Goal: Task Accomplishment & Management: Complete application form

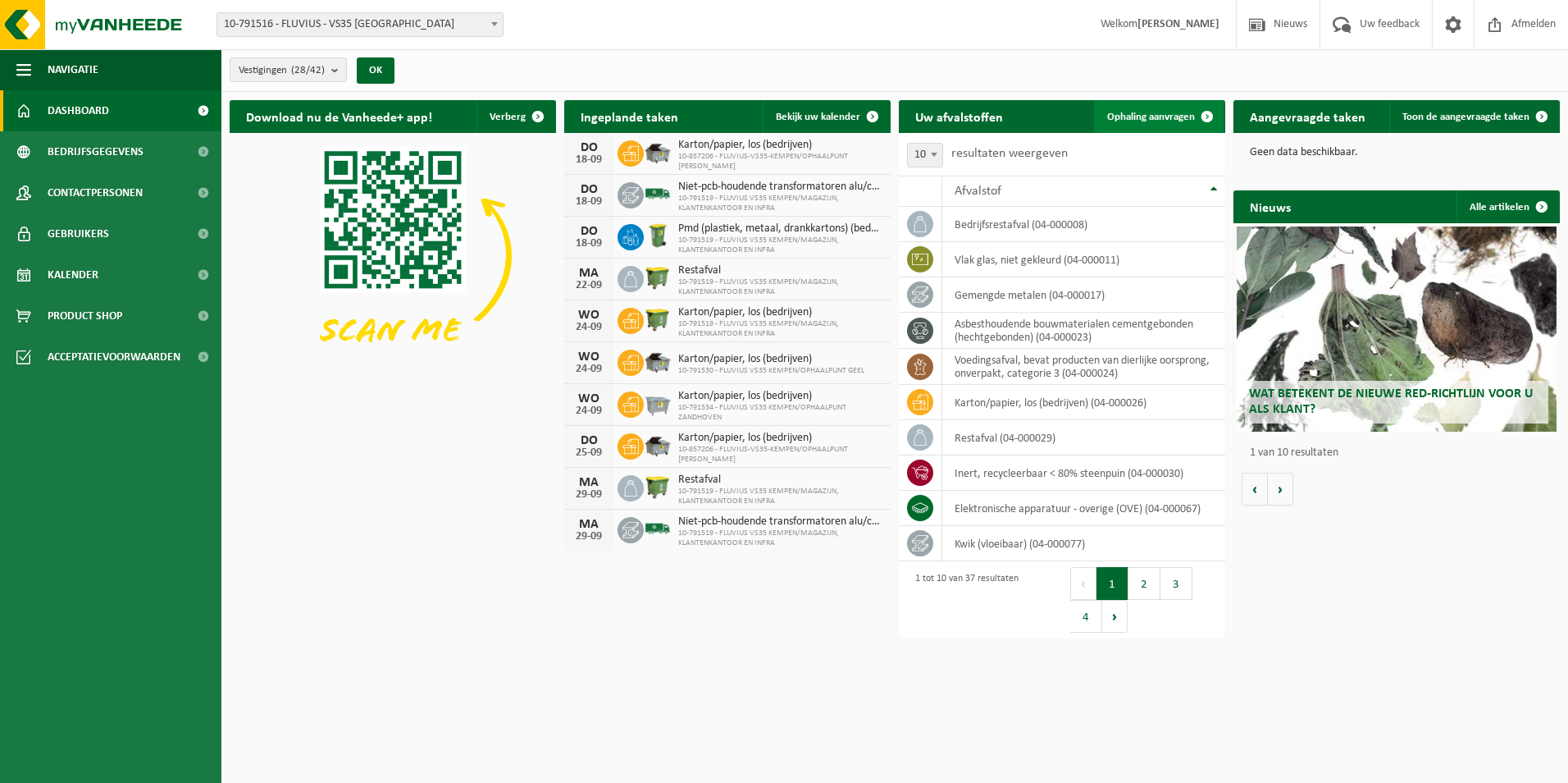
click at [1138, 116] on span "Ophaling aanvragen" at bounding box center [1151, 116] width 88 height 11
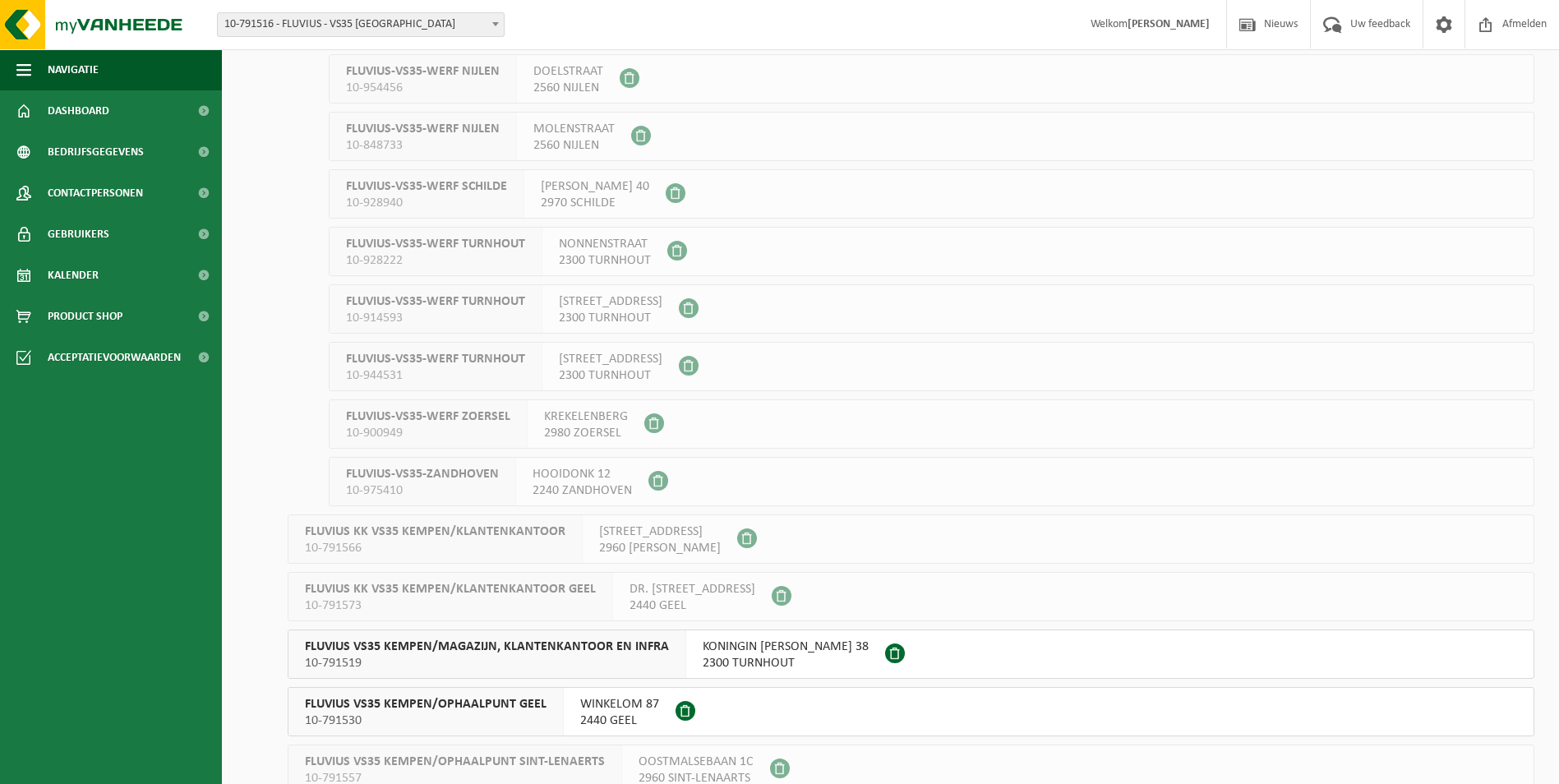
scroll to position [739, 0]
click at [536, 649] on span "FLUVIUS VS35 KEMPEN/MAGAZIJN, KLANTENKANTOOR EN INFRA" at bounding box center [486, 645] width 364 height 16
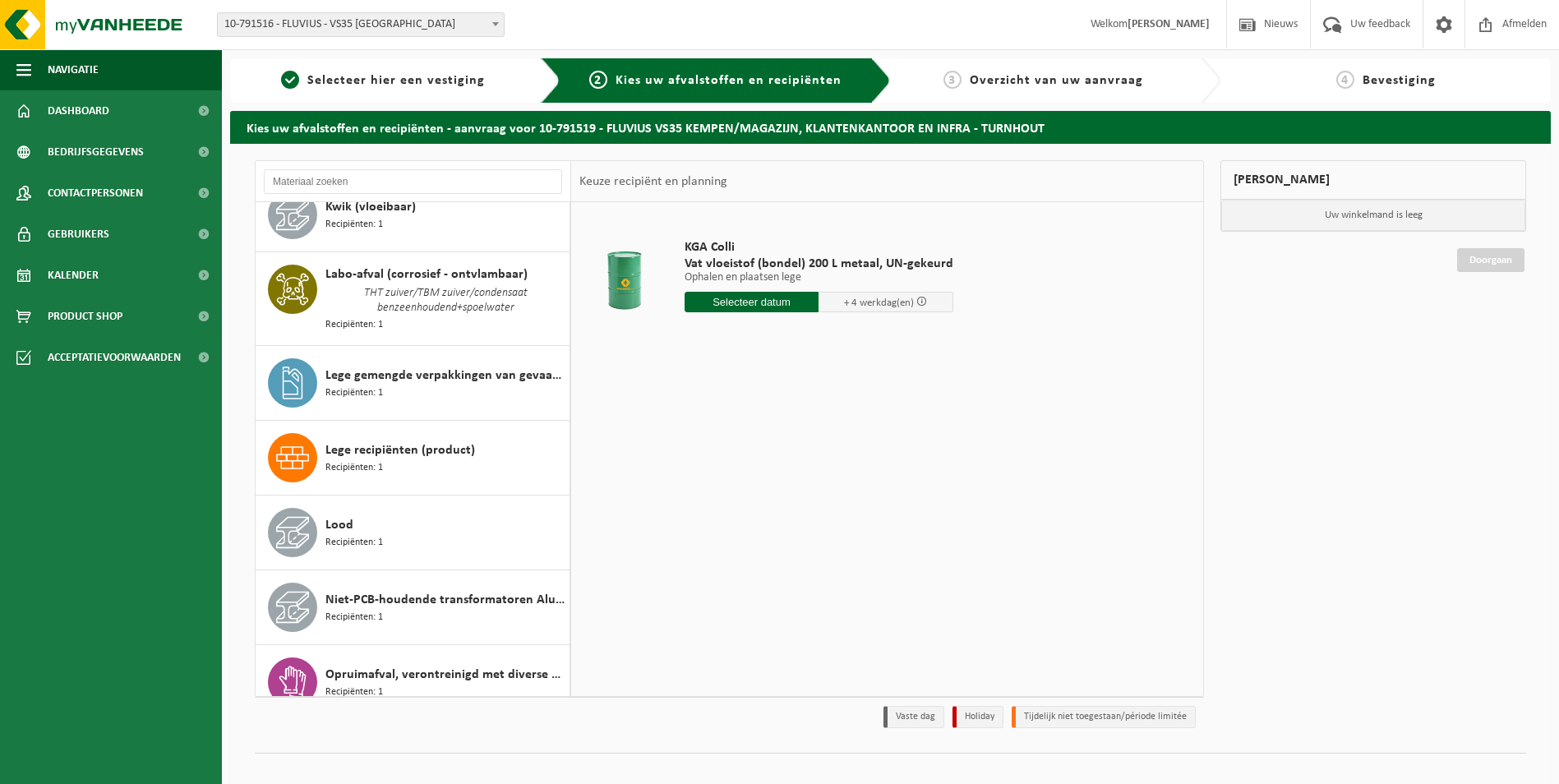
scroll to position [1232, 0]
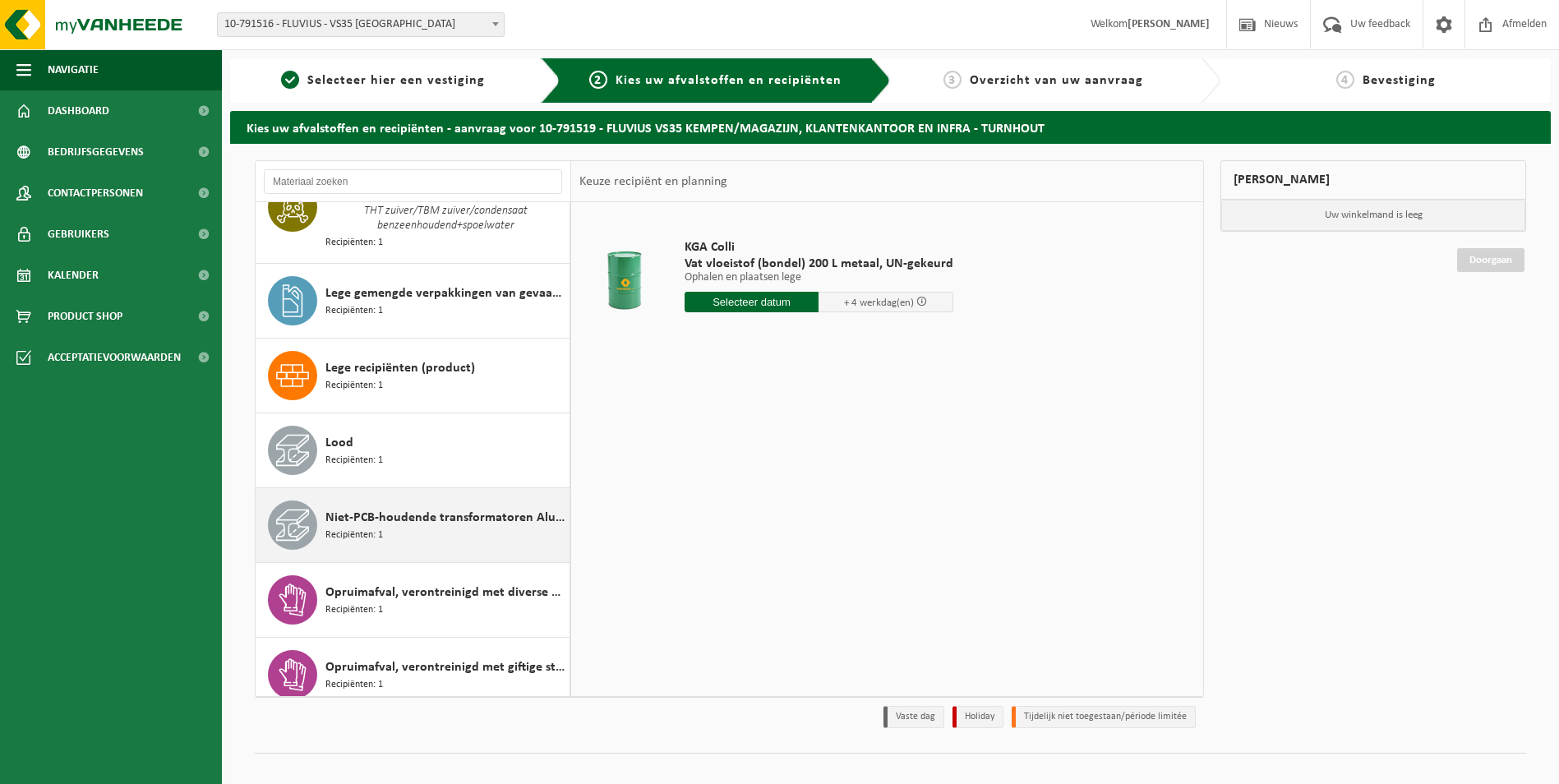
click at [533, 510] on span "Niet-PCB-houdende transformatoren Alu/Cu wikkelingen" at bounding box center [445, 517] width 239 height 19
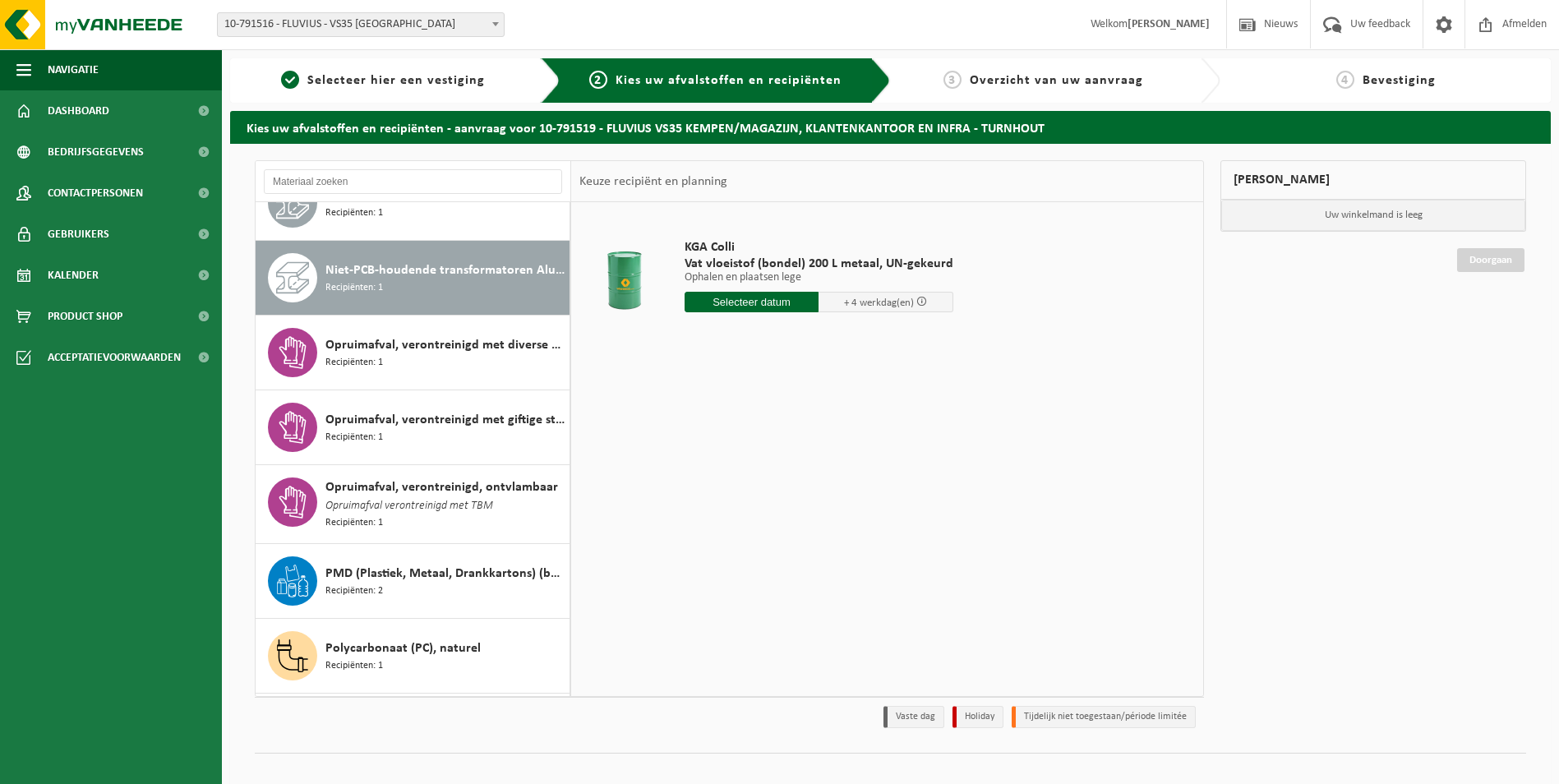
scroll to position [1512, 0]
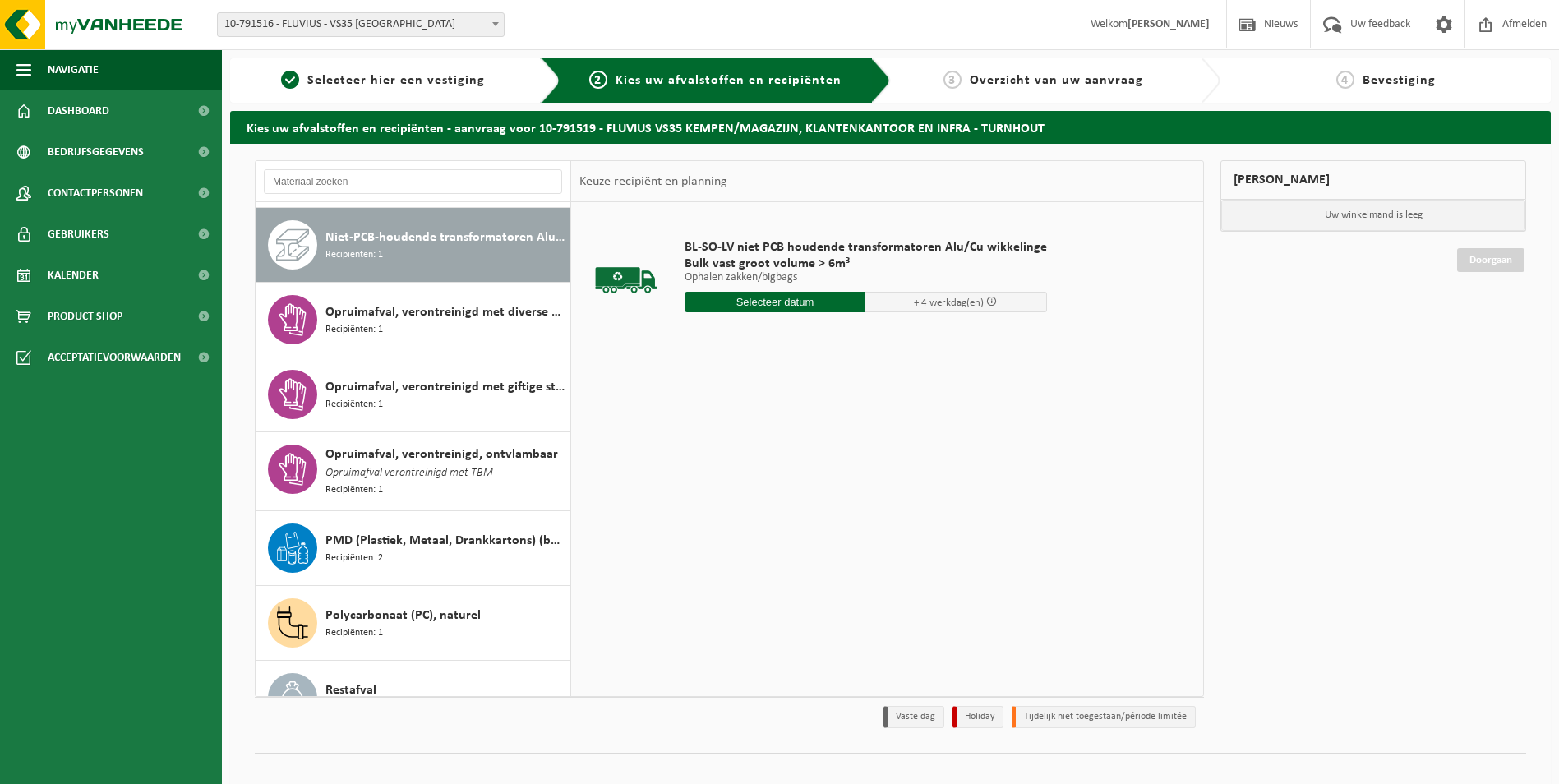
click at [772, 304] on input "text" at bounding box center [775, 301] width 181 height 20
click at [795, 299] on input "text" at bounding box center [775, 301] width 181 height 20
click at [872, 339] on icon at bounding box center [872, 340] width 4 height 8
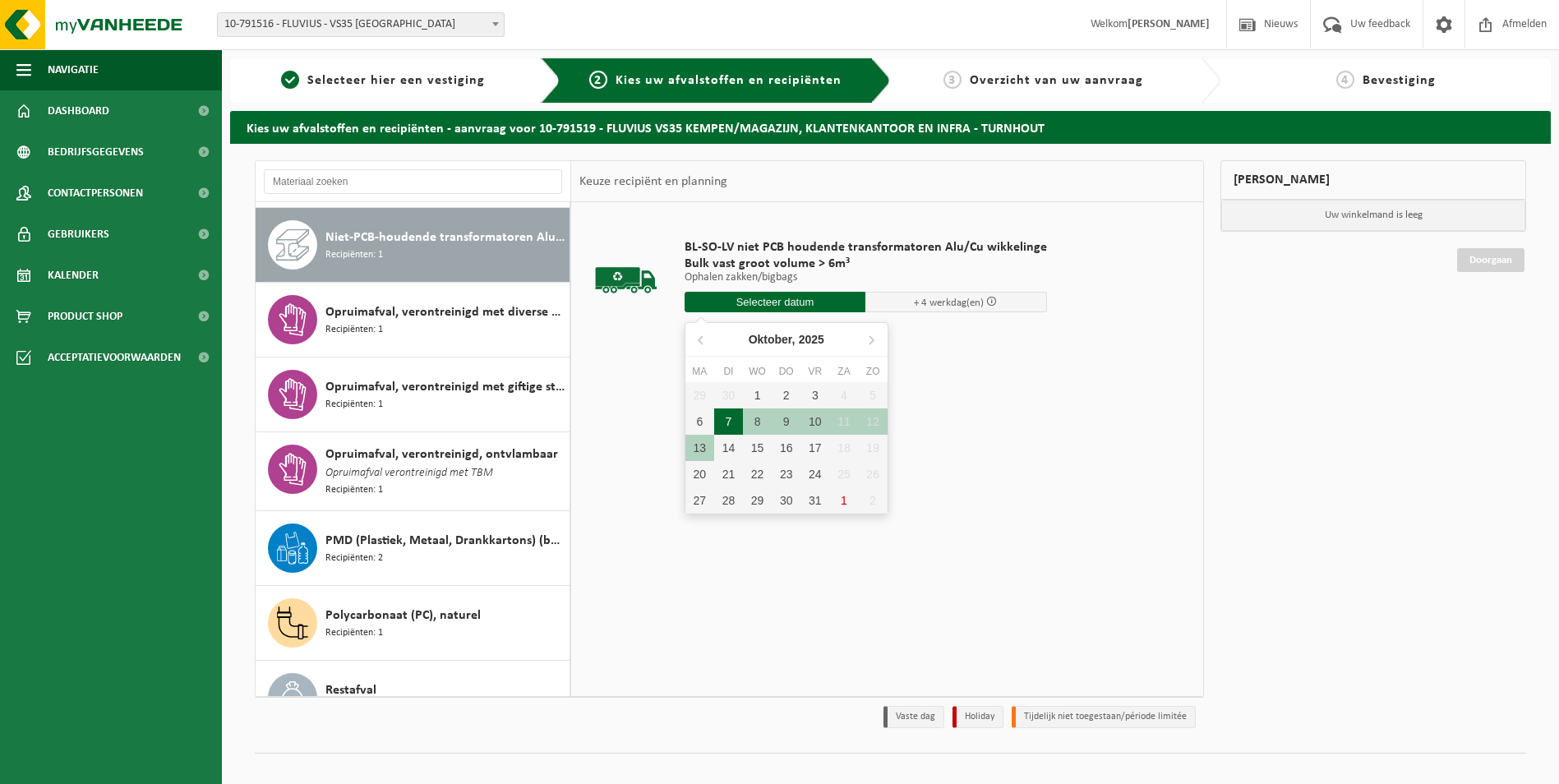
click at [731, 423] on div "7" at bounding box center [729, 421] width 29 height 26
type input "Van 2025-10-07"
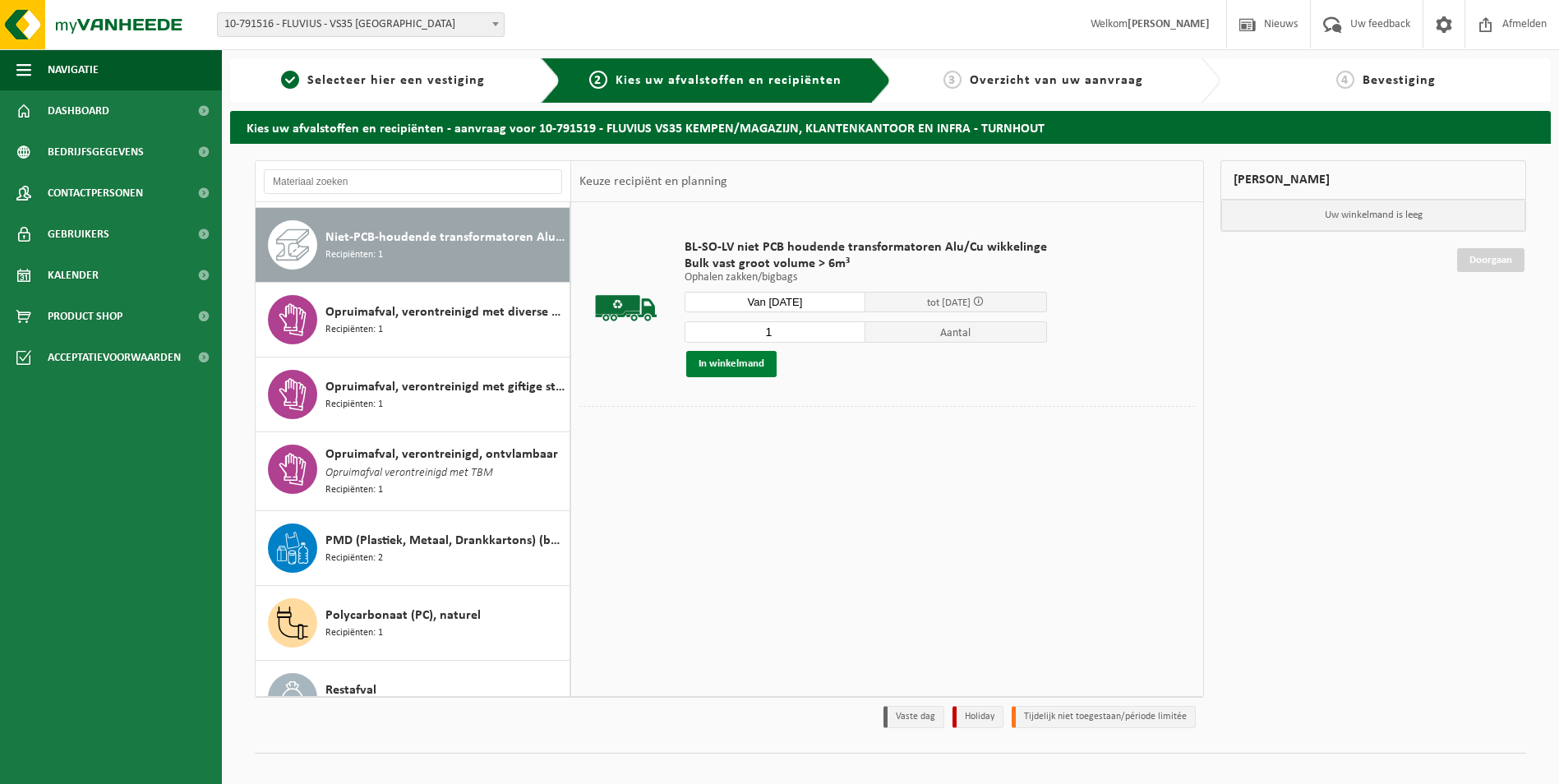
click at [759, 361] on button "In winkelmand" at bounding box center [731, 363] width 90 height 26
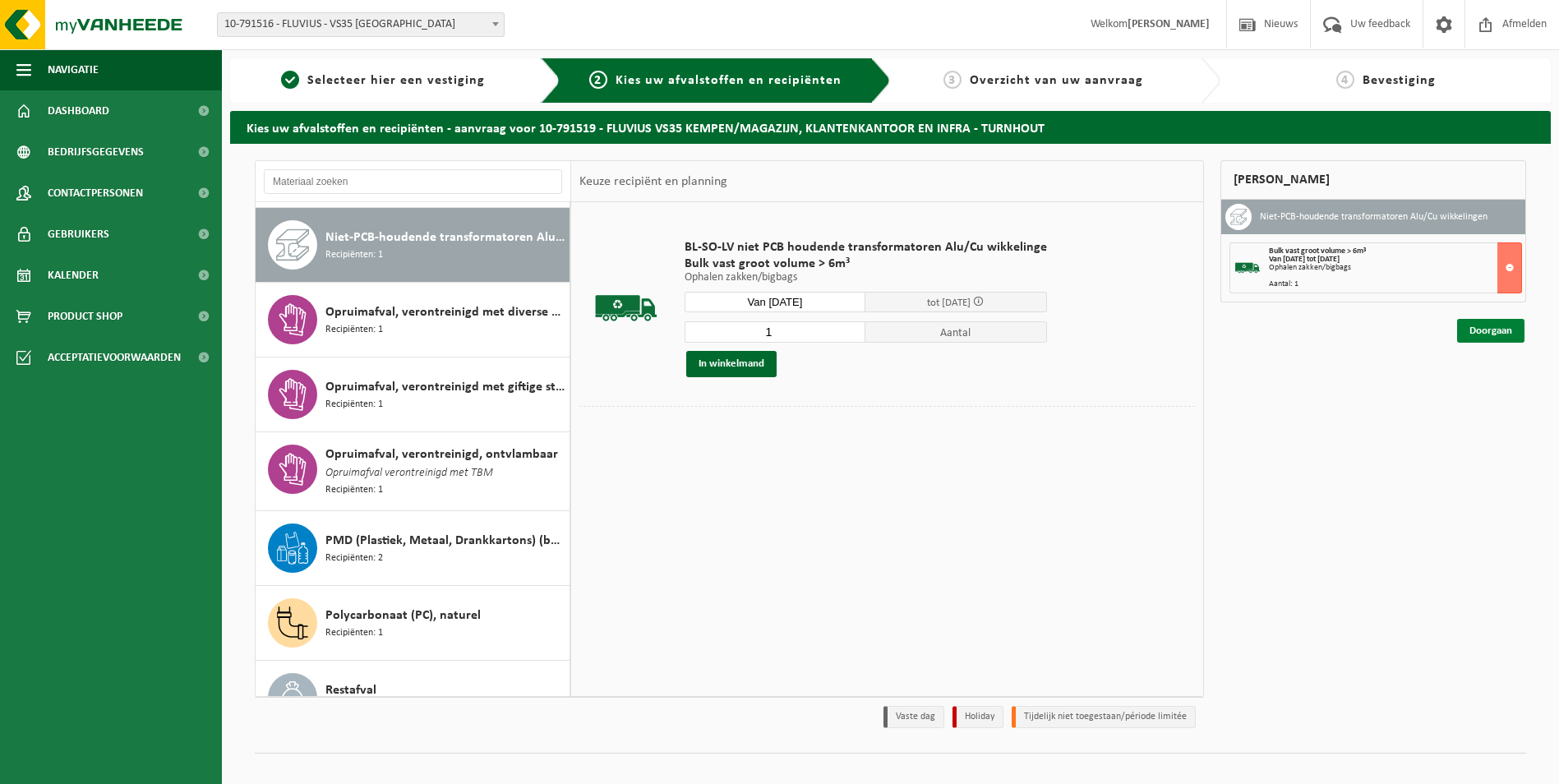
click at [1493, 331] on link "Doorgaan" at bounding box center [1490, 330] width 67 height 24
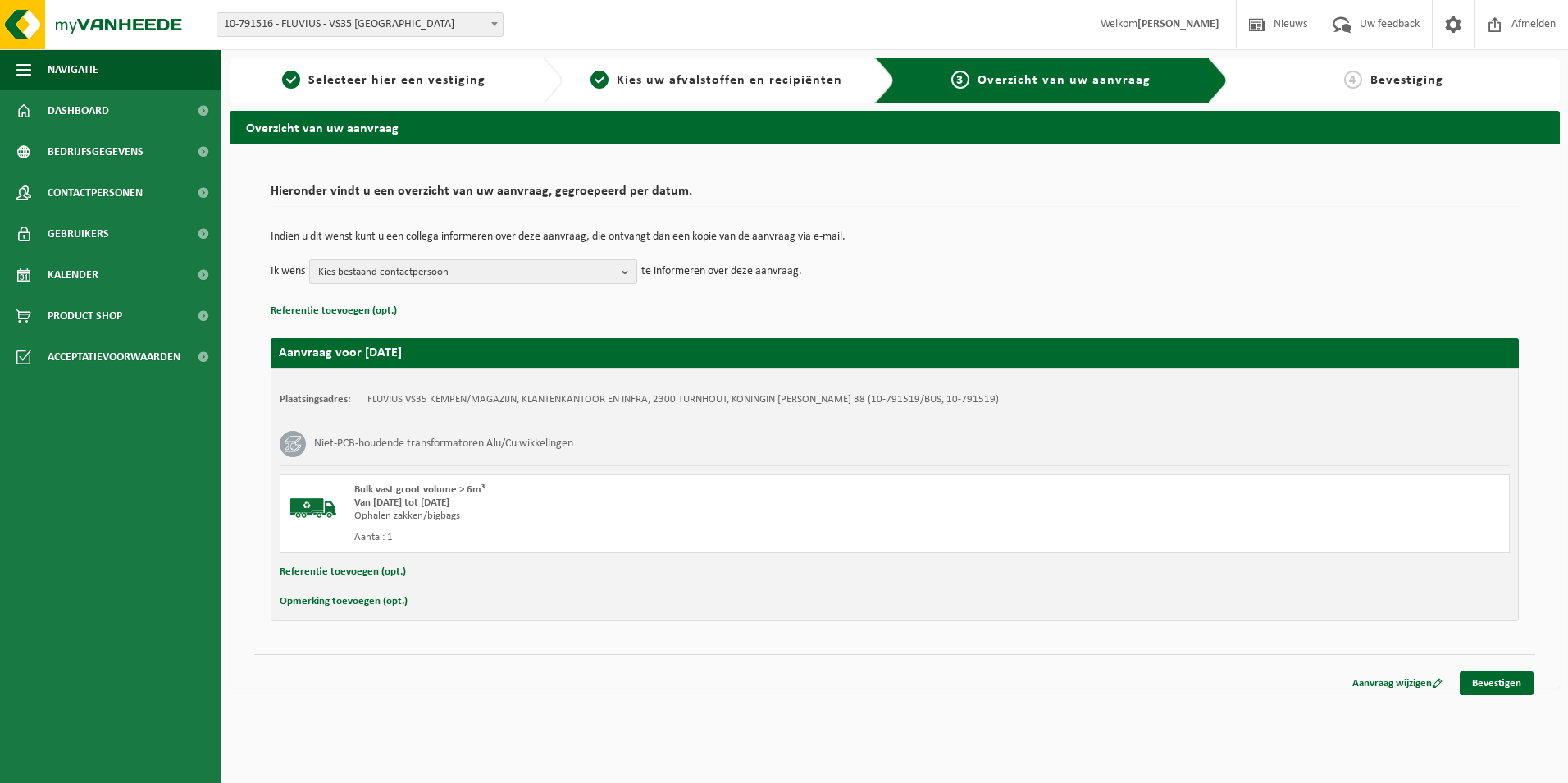
click at [624, 270] on b "button" at bounding box center [628, 272] width 15 height 23
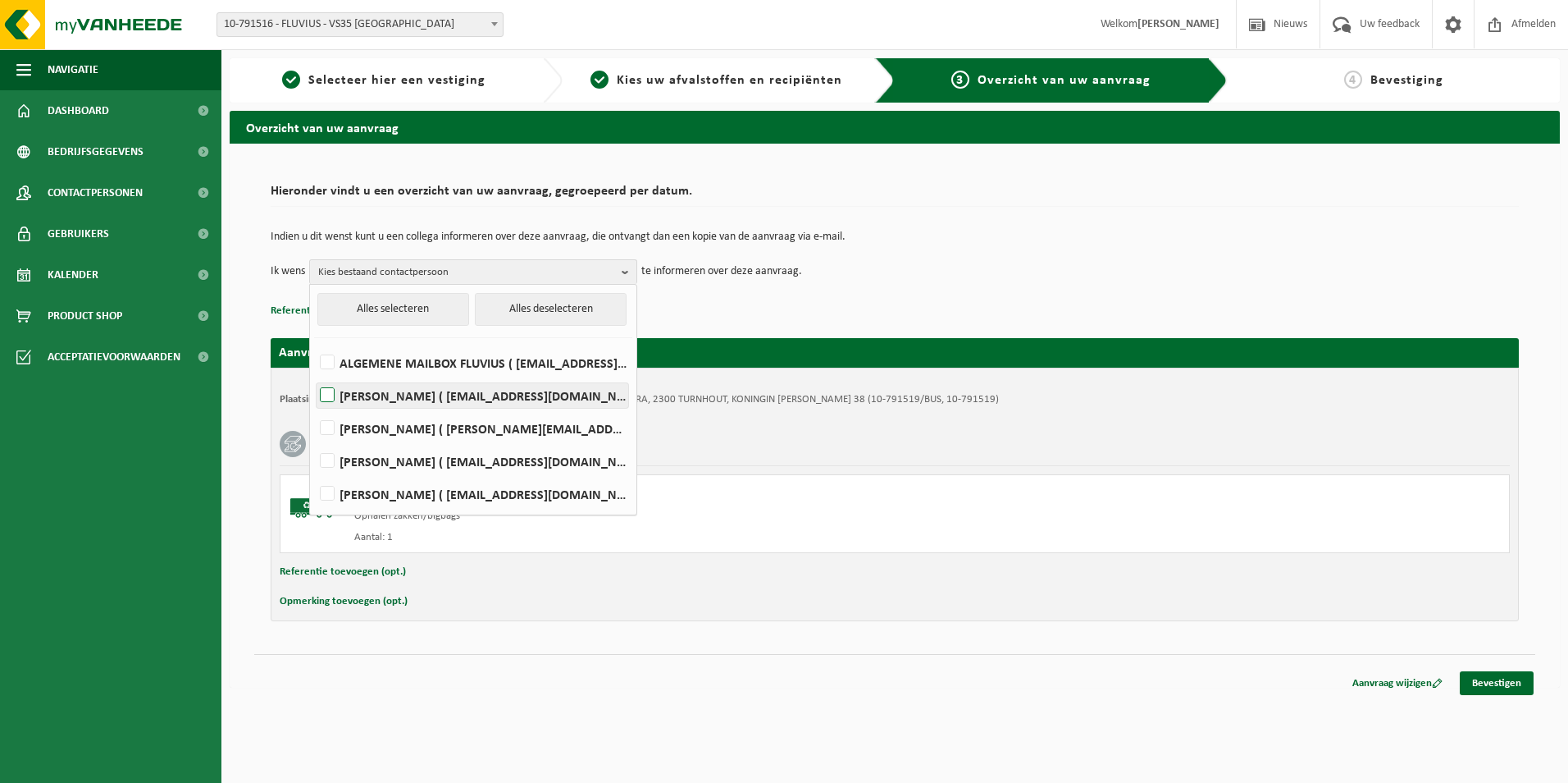
click at [328, 390] on label "JO HENS ( jo.hens@fluvius.be )" at bounding box center [472, 395] width 312 height 24
click at [315, 375] on input "JO HENS ( jo.hens@fluvius.be )" at bounding box center [314, 374] width 1 height 1
checkbox input "true"
click at [333, 459] on label "WIM VAN DER SCHRAELEN ( wim.vanderschraelen@fluvius.be )" at bounding box center [472, 461] width 312 height 24
click at [315, 440] on input "WIM VAN DER SCHRAELEN ( wim.vanderschraelen@fluvius.be )" at bounding box center [314, 439] width 1 height 1
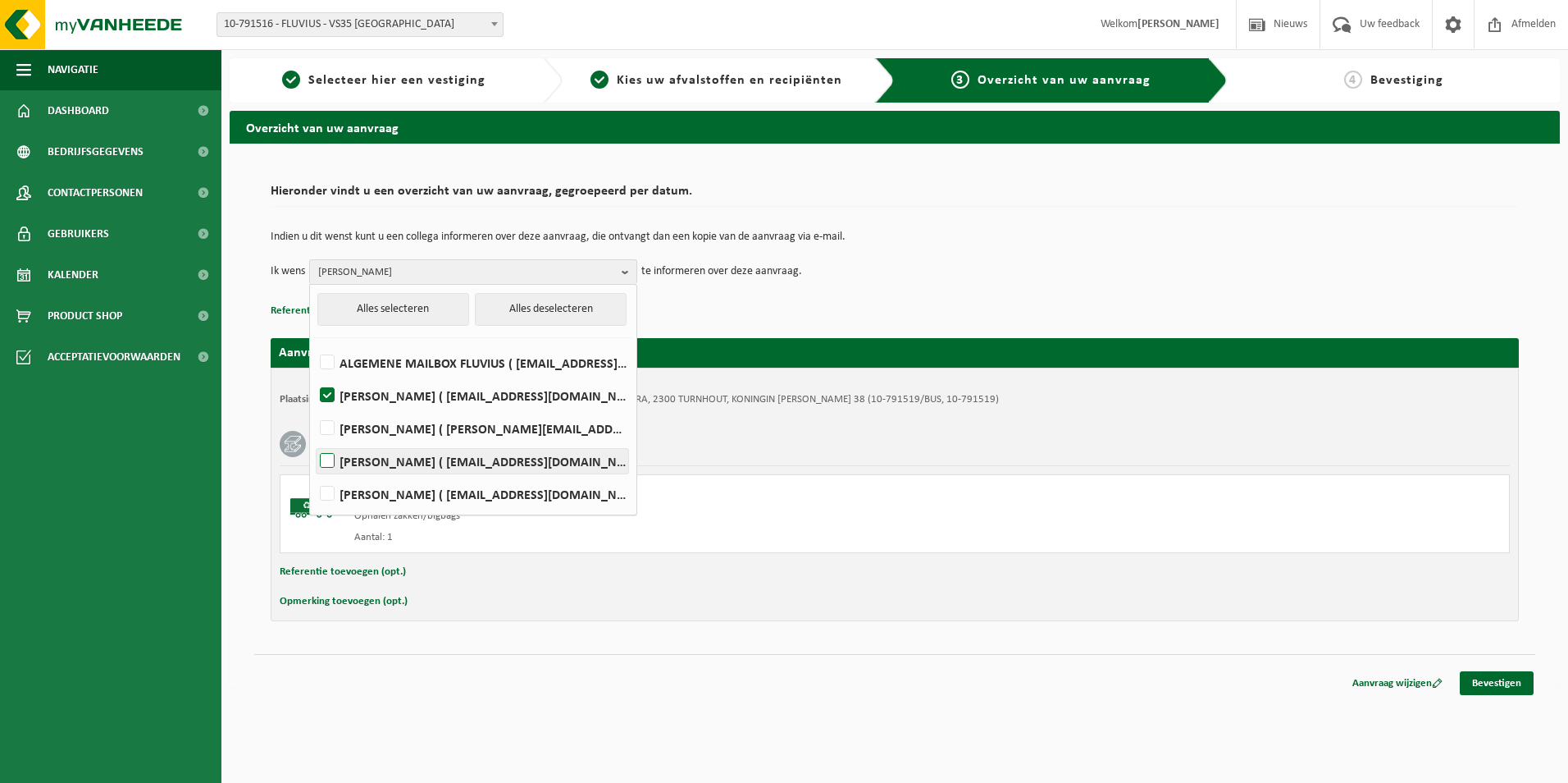
checkbox input "true"
click at [329, 497] on label "KELLY VANHECKE ( fluvius-logistiek-afvalbeheer@fluvius.be )" at bounding box center [472, 494] width 312 height 24
click at [315, 473] on input "KELLY VANHECKE ( fluvius-logistiek-afvalbeheer@fluvius.be )" at bounding box center [314, 472] width 1 height 1
checkbox input "true"
click at [827, 306] on p "Referentie toevoegen (opt.)" at bounding box center [895, 311] width 1249 height 21
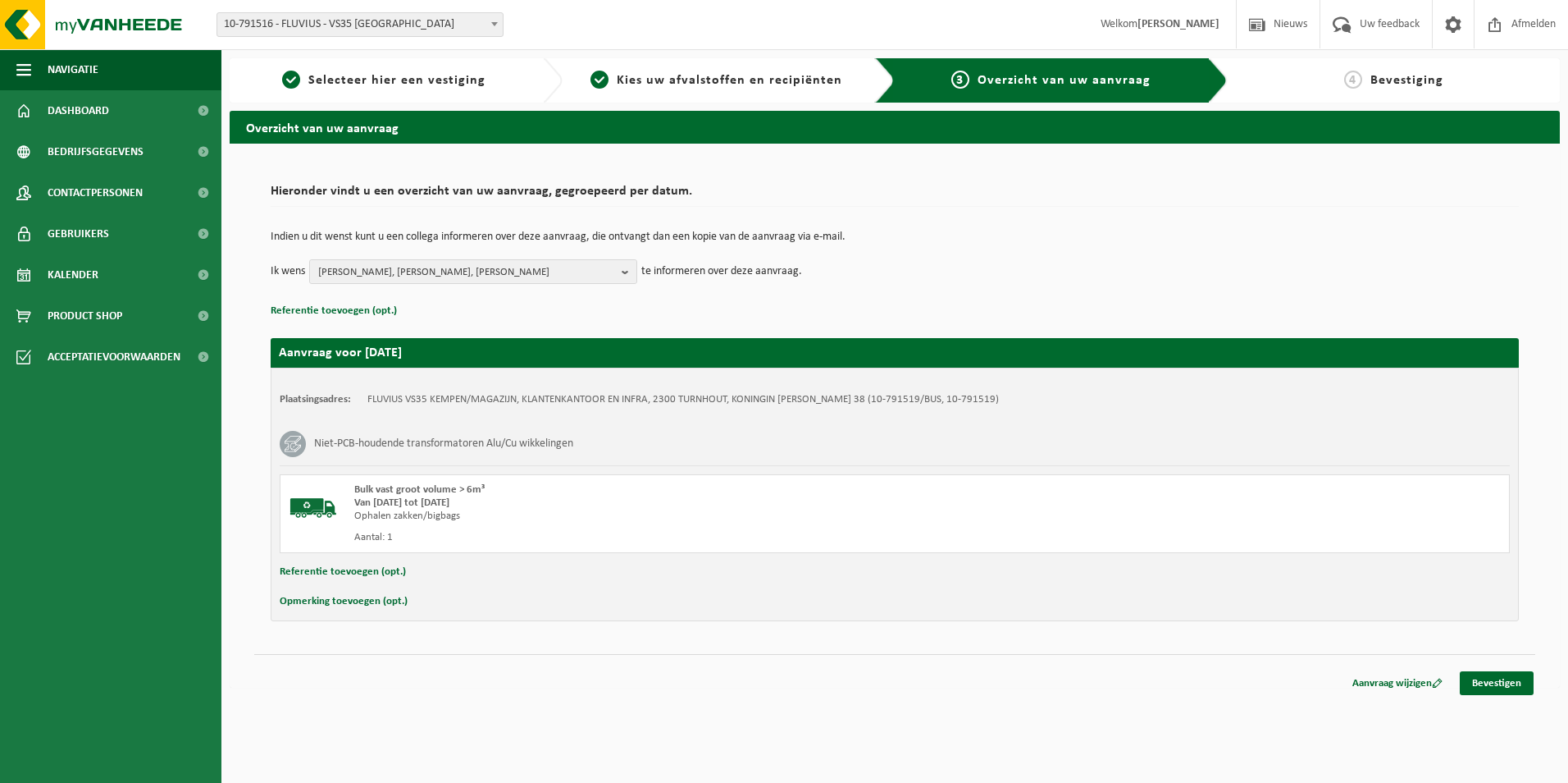
click at [347, 600] on button "Opmerking toevoegen (opt.)" at bounding box center [344, 601] width 128 height 21
click at [404, 611] on input "text" at bounding box center [926, 602] width 1133 height 24
type input "Reeds in Beringen, ID 53151, 160KVA, fabricatienr 47/5EG25030-22, bouwjaar 1971"
click at [1493, 680] on link "Bevestigen" at bounding box center [1497, 686] width 74 height 24
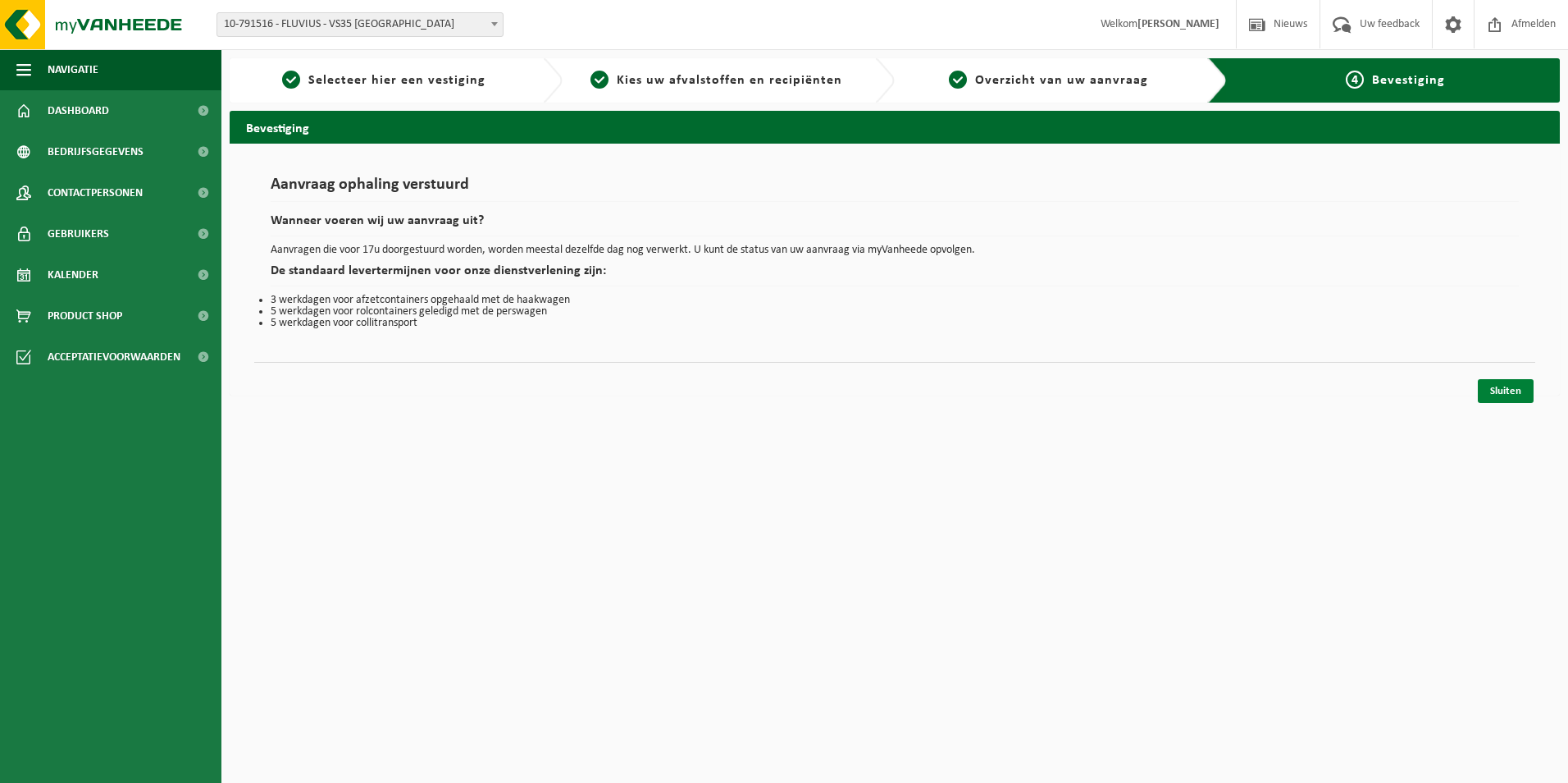
click at [1507, 384] on link "Sluiten" at bounding box center [1506, 391] width 56 height 24
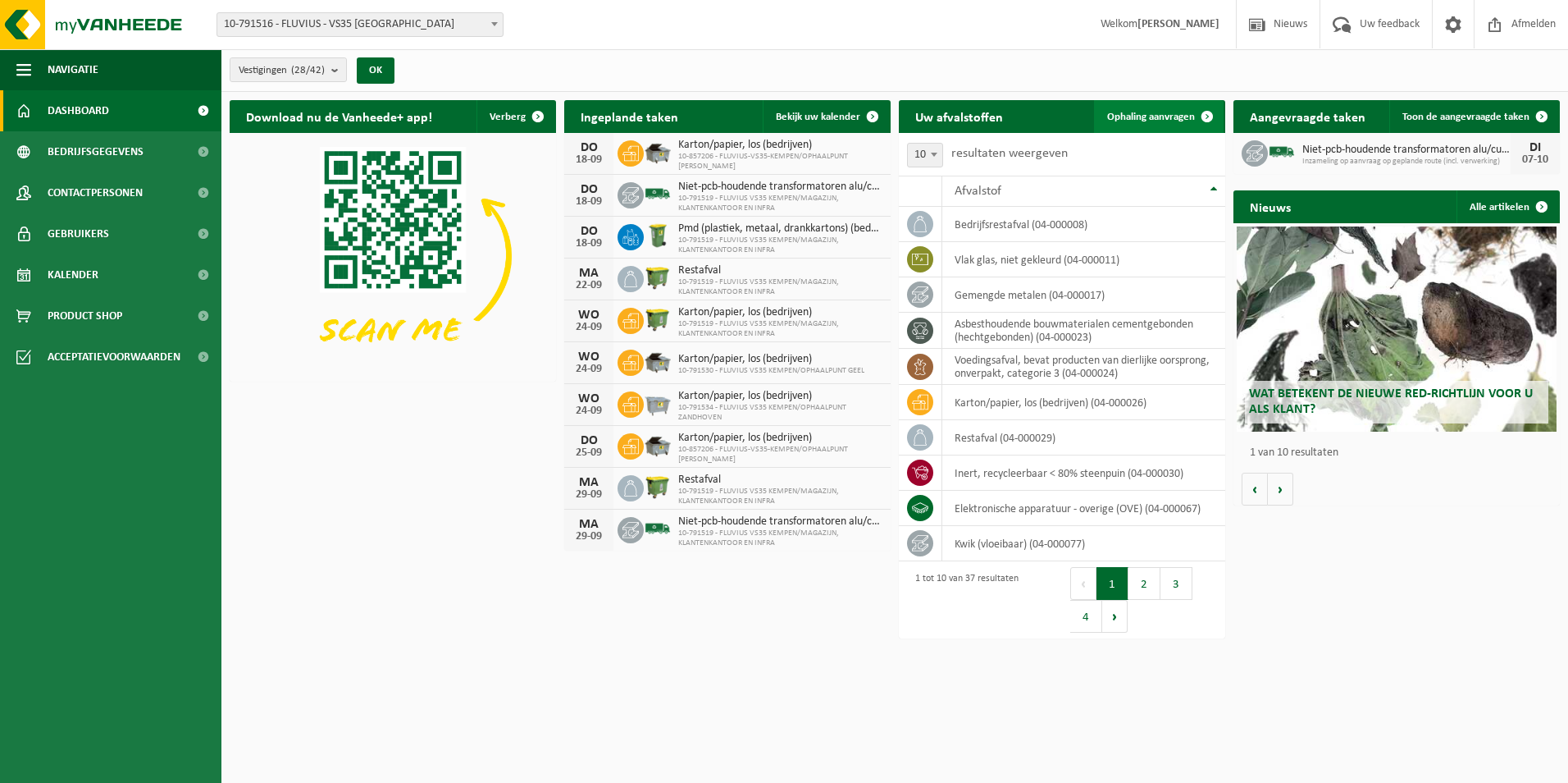
click at [1162, 116] on span "Ophaling aanvragen" at bounding box center [1151, 116] width 88 height 11
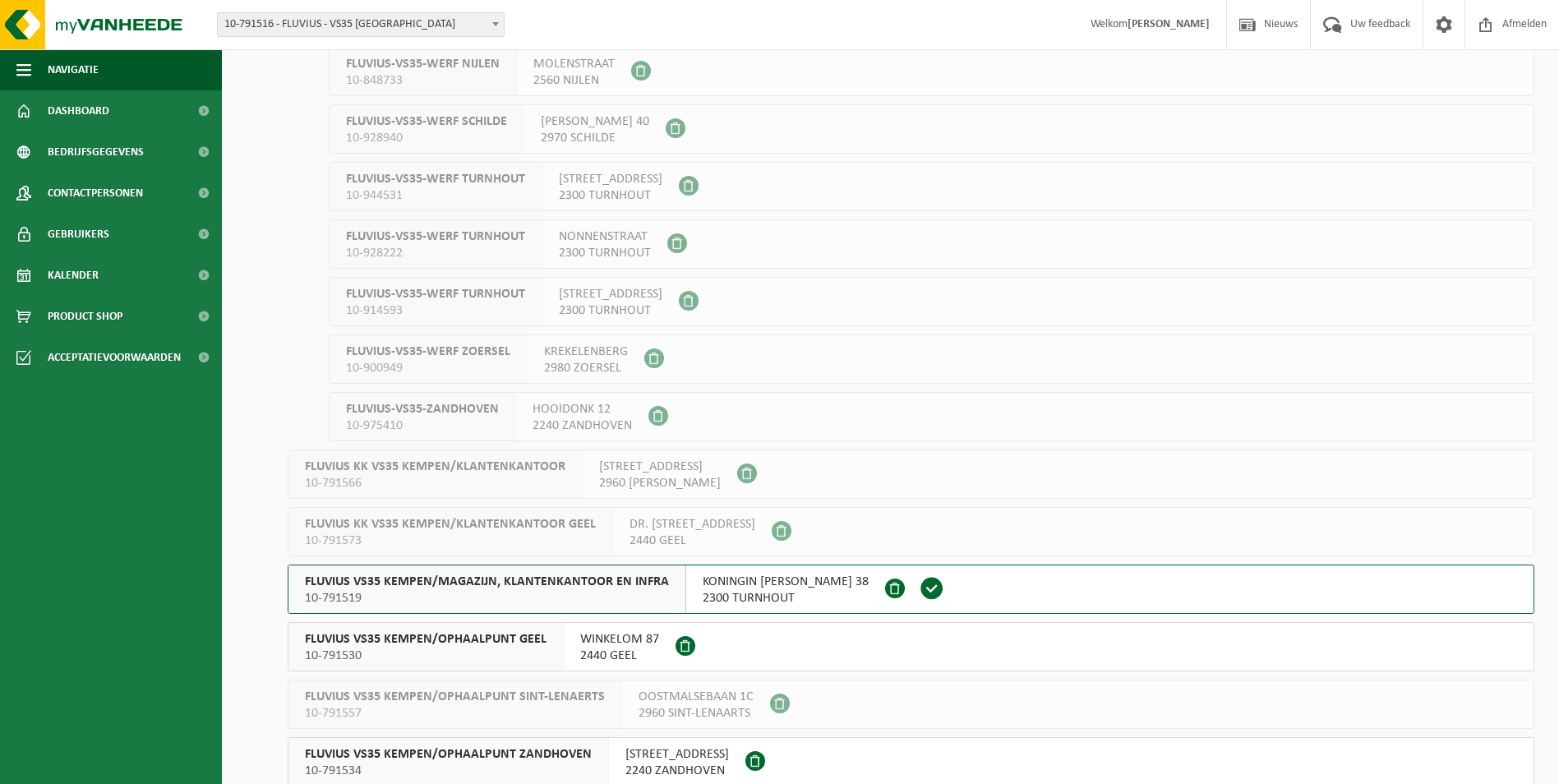
scroll to position [822, 0]
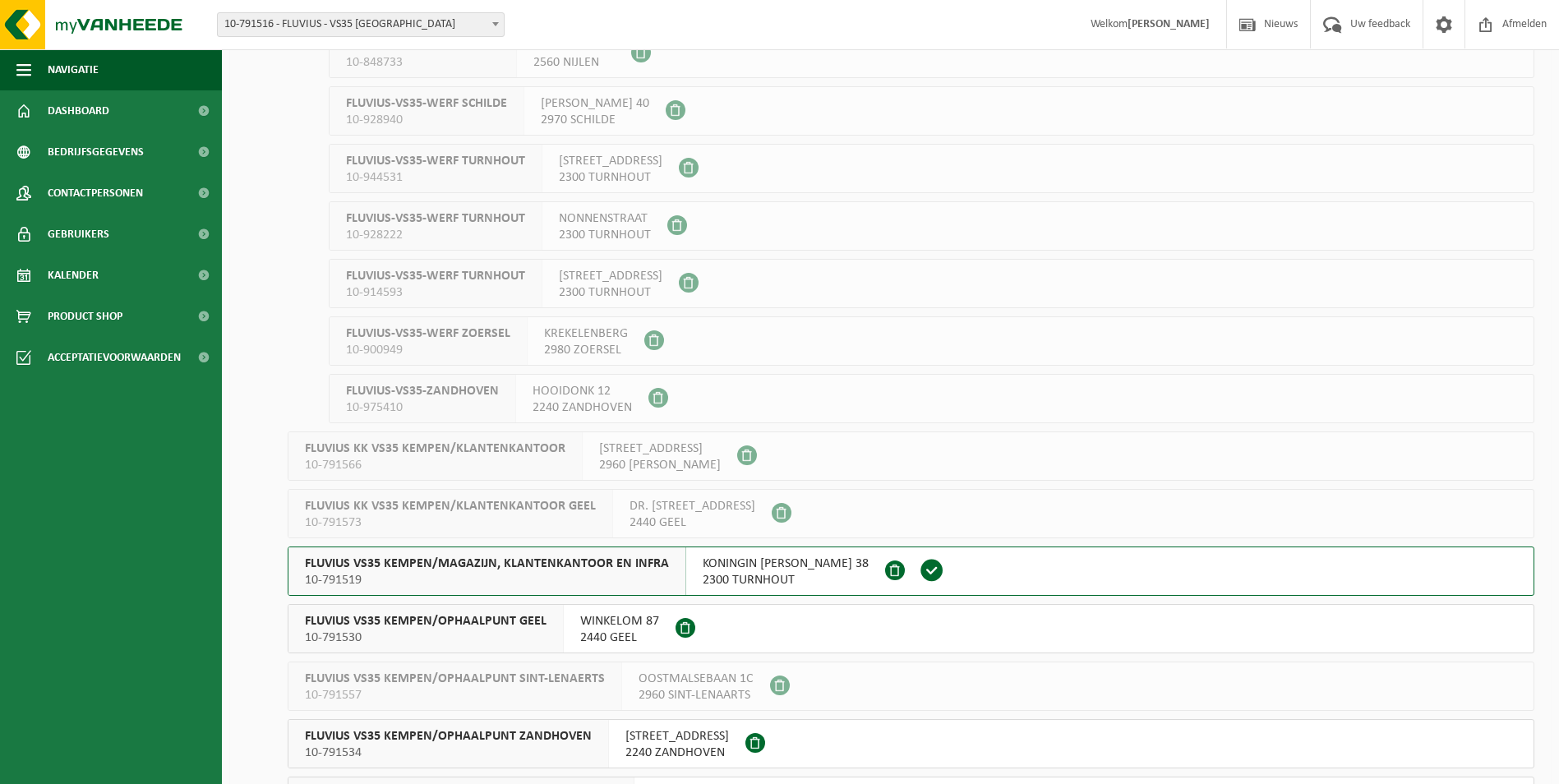
click at [523, 561] on span "FLUVIUS VS35 KEMPEN/MAGAZIJN, KLANTENKANTOOR EN INFRA" at bounding box center [486, 563] width 364 height 16
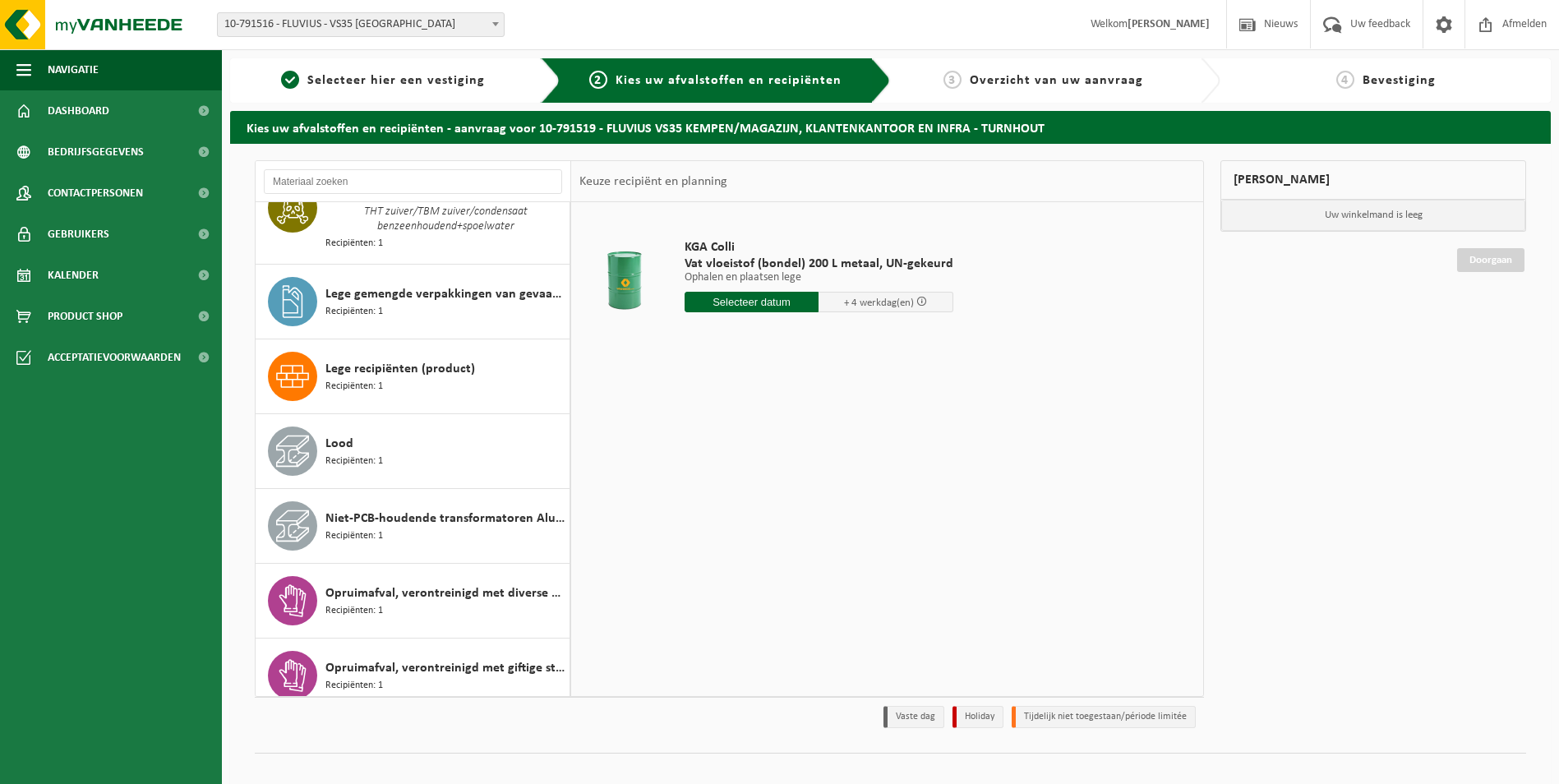
scroll to position [1232, 0]
click at [498, 509] on span "Niet-PCB-houdende transformatoren Alu/Cu wikkelingen" at bounding box center [445, 517] width 239 height 19
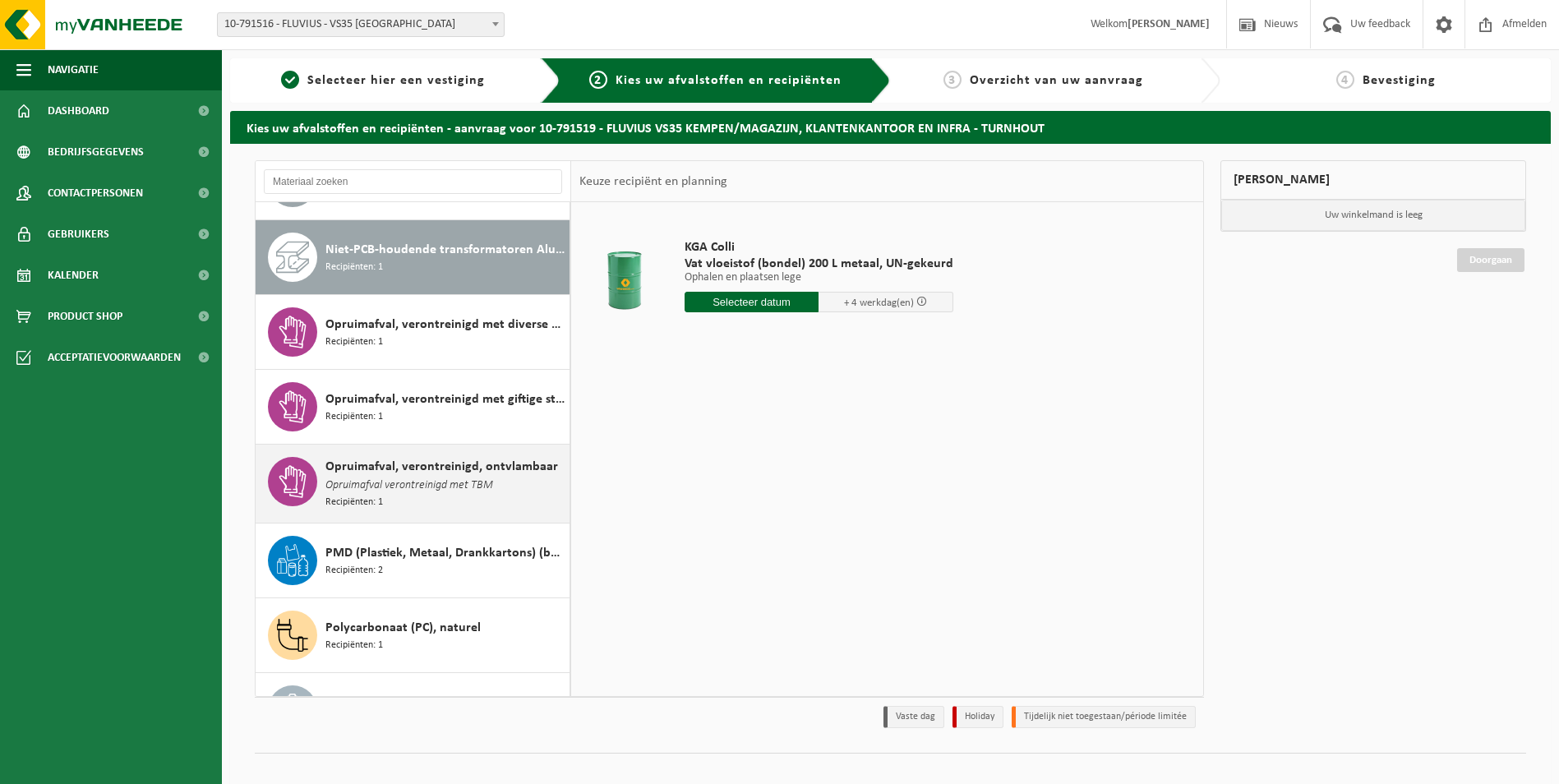
scroll to position [1512, 0]
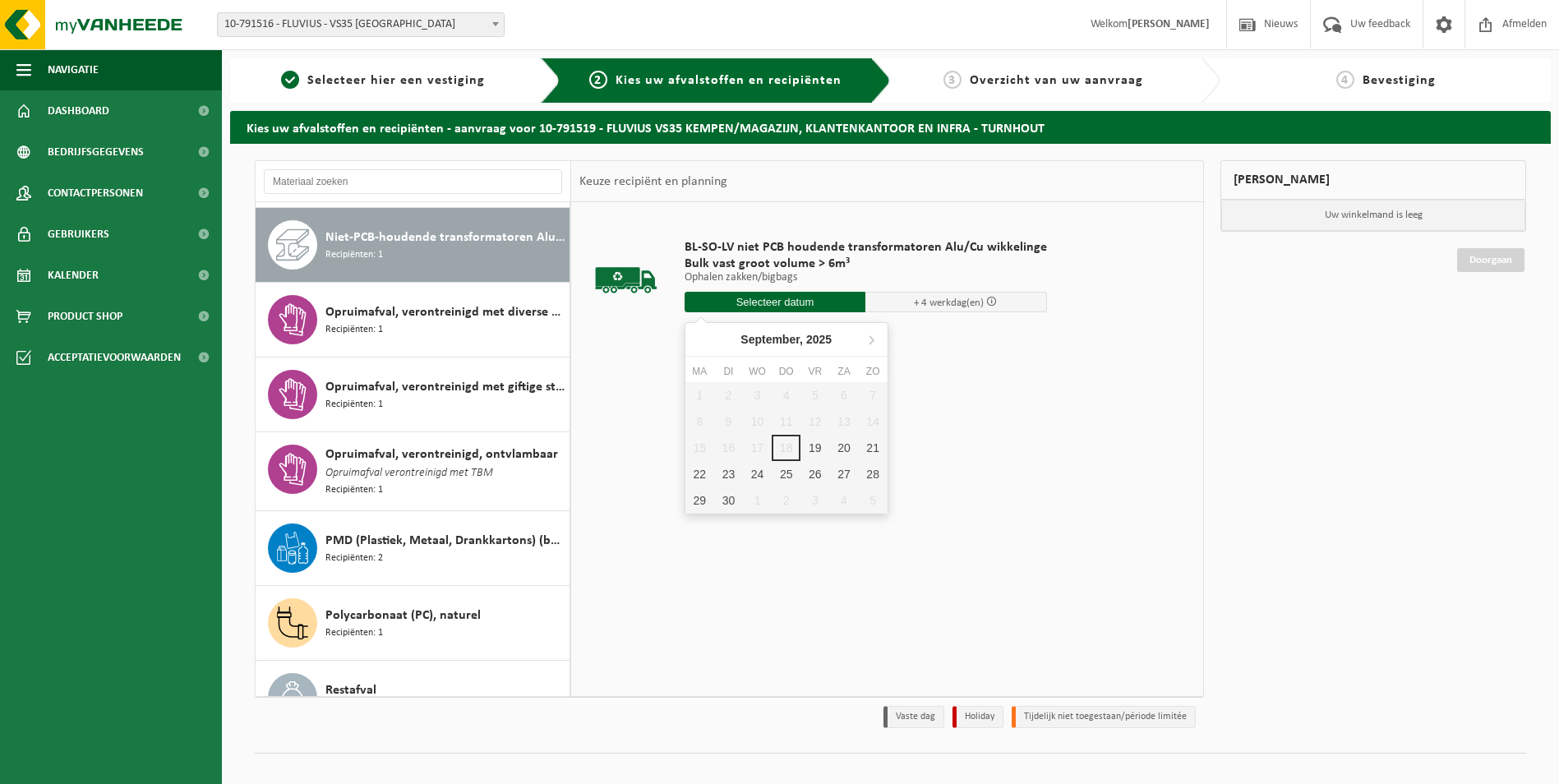
click at [759, 299] on input "text" at bounding box center [775, 301] width 181 height 20
click at [869, 341] on icon at bounding box center [871, 338] width 26 height 26
click at [792, 423] on div "9" at bounding box center [786, 421] width 29 height 26
type input "Van 2025-10-09"
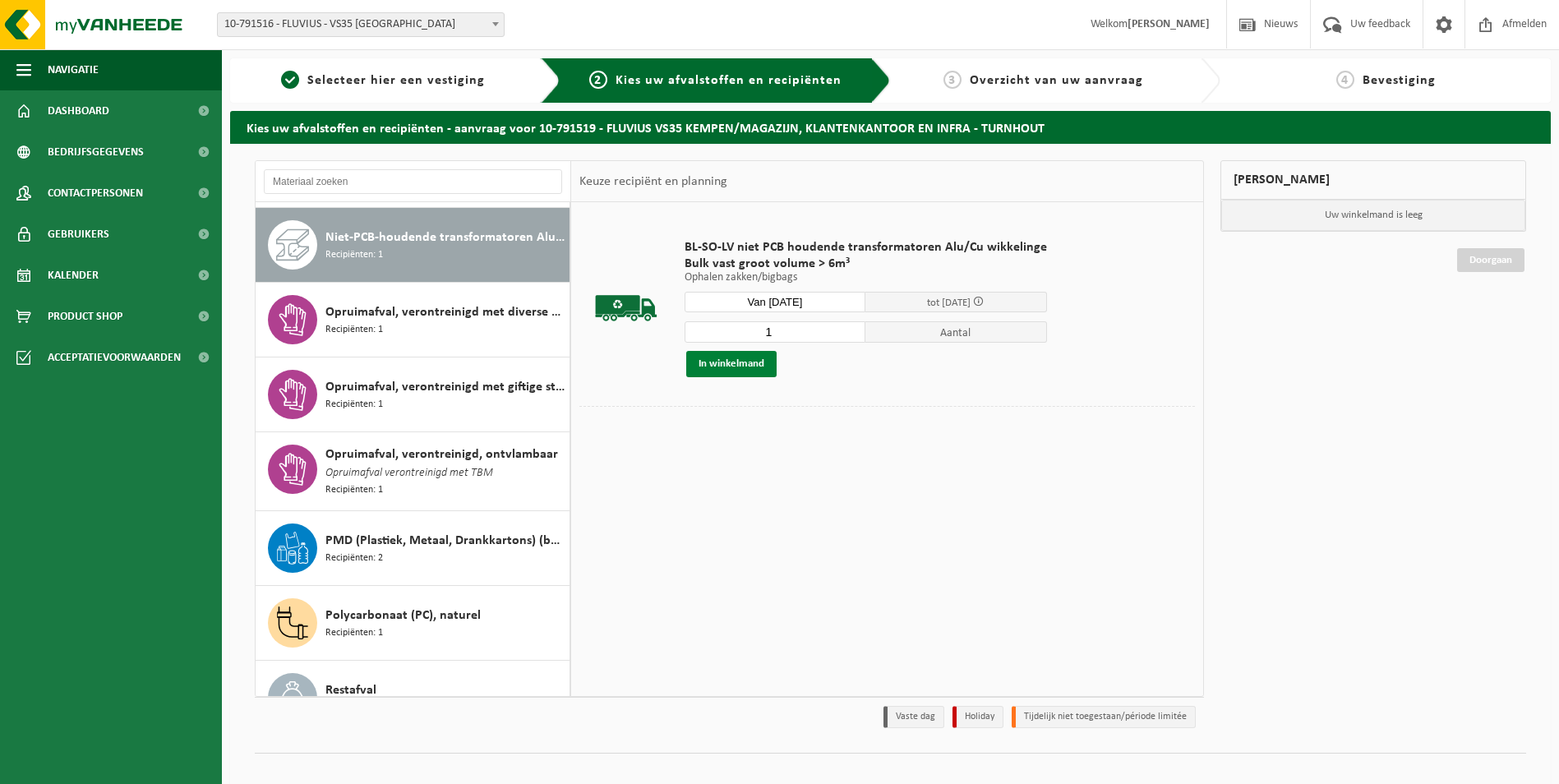
click at [752, 361] on button "In winkelmand" at bounding box center [731, 363] width 90 height 26
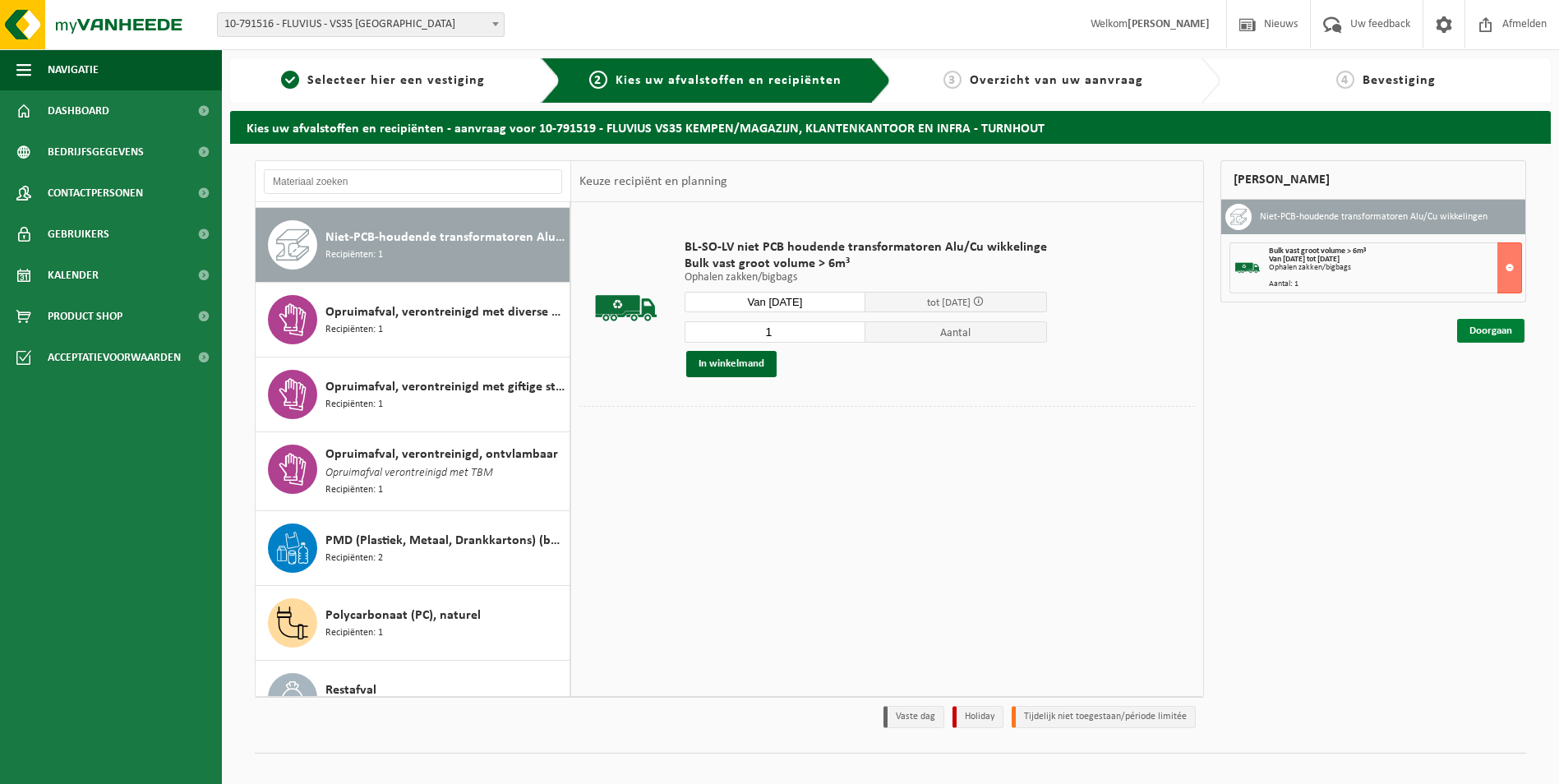
click at [1479, 328] on link "Doorgaan" at bounding box center [1490, 330] width 67 height 24
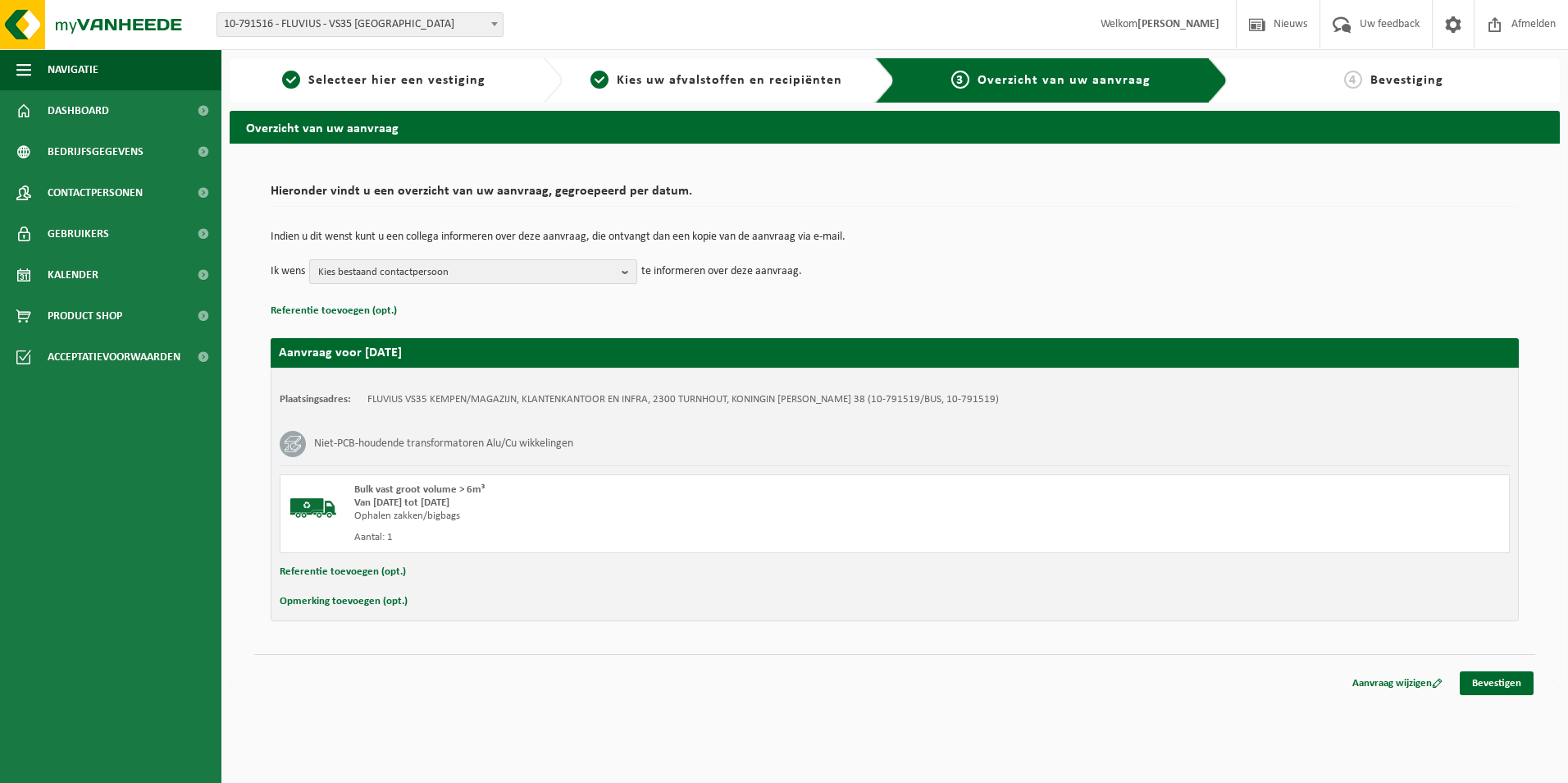
click at [626, 270] on b "button" at bounding box center [628, 272] width 15 height 23
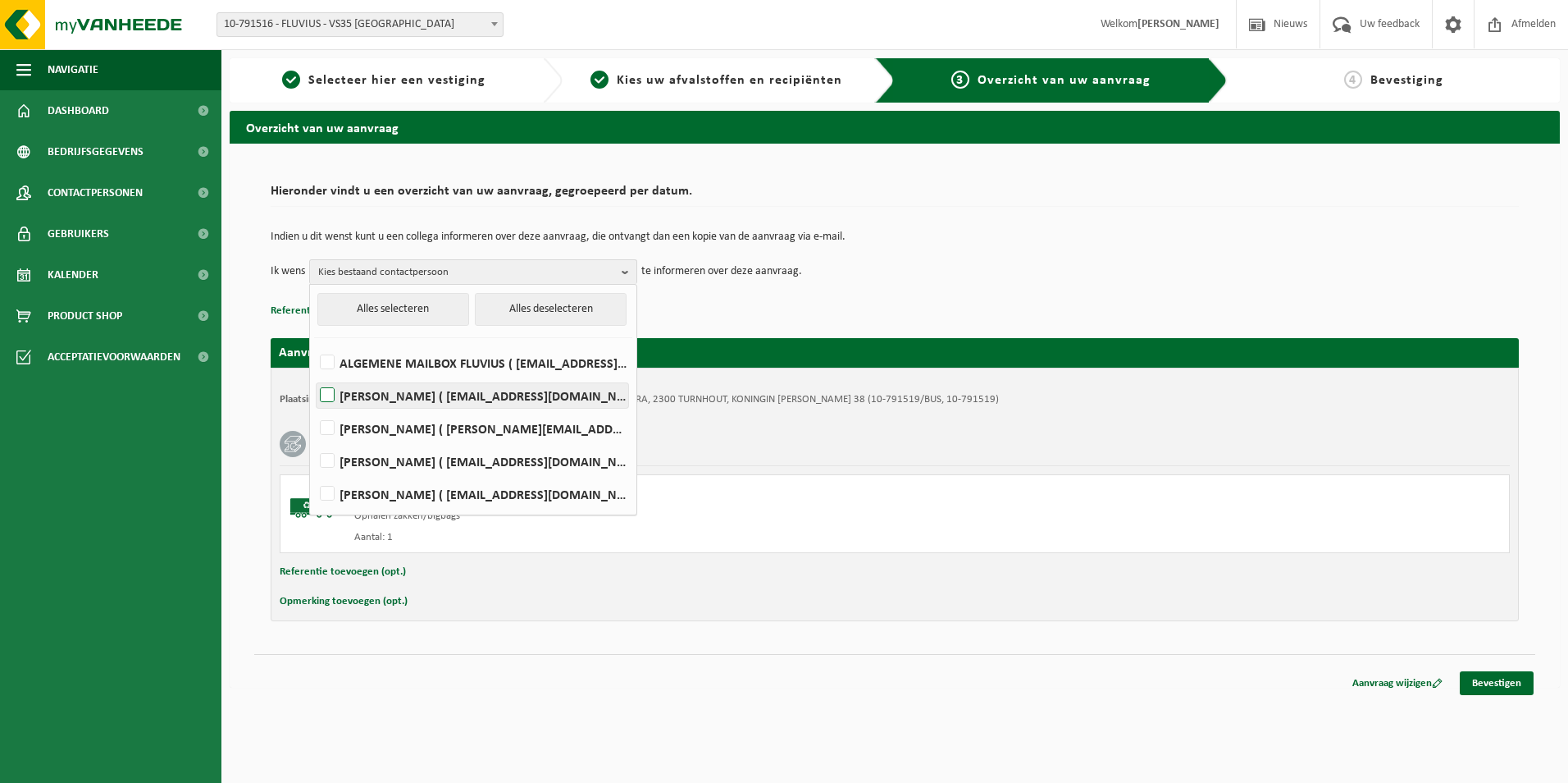
click at [328, 395] on label "JO HENS ( jo.hens@fluvius.be )" at bounding box center [472, 395] width 312 height 24
click at [315, 375] on input "JO HENS ( jo.hens@fluvius.be )" at bounding box center [314, 374] width 1 height 1
checkbox input "true"
click at [331, 462] on label "WIM VAN DER SCHRAELEN ( wim.vanderschraelen@fluvius.be )" at bounding box center [472, 461] width 312 height 24
click at [315, 440] on input "WIM VAN DER SCHRAELEN ( wim.vanderschraelen@fluvius.be )" at bounding box center [314, 439] width 1 height 1
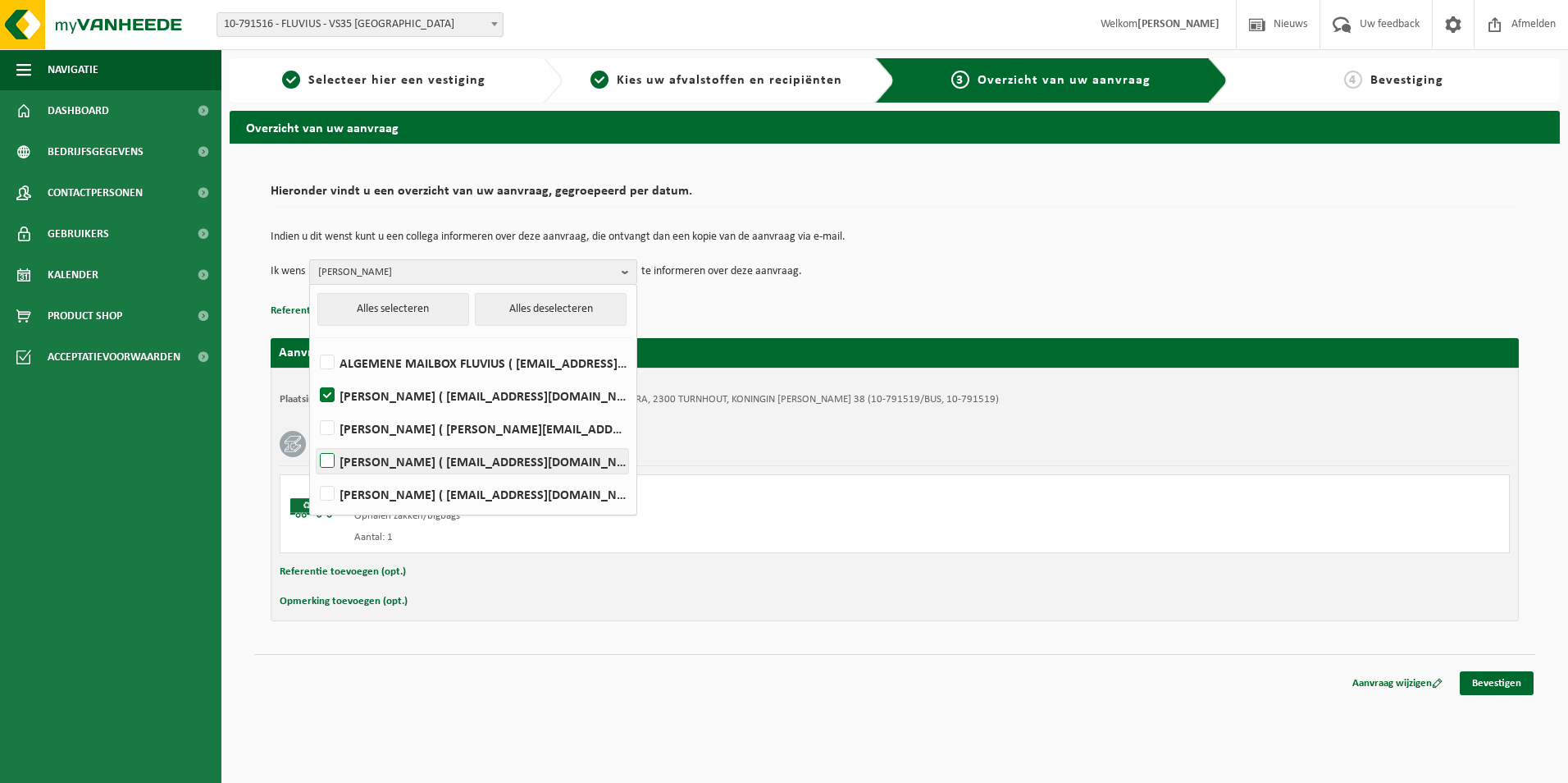
checkbox input "true"
click at [328, 494] on label "KELLY VANHECKE ( fluvius-logistiek-afvalbeheer@fluvius.be )" at bounding box center [472, 494] width 312 height 24
click at [315, 473] on input "KELLY VANHECKE ( fluvius-logistiek-afvalbeheer@fluvius.be )" at bounding box center [314, 472] width 1 height 1
checkbox input "true"
click at [890, 293] on div "Indien u dit wenst kunt u een collega informeren over deze aanvraag, die ontvan…" at bounding box center [895, 257] width 1249 height 85
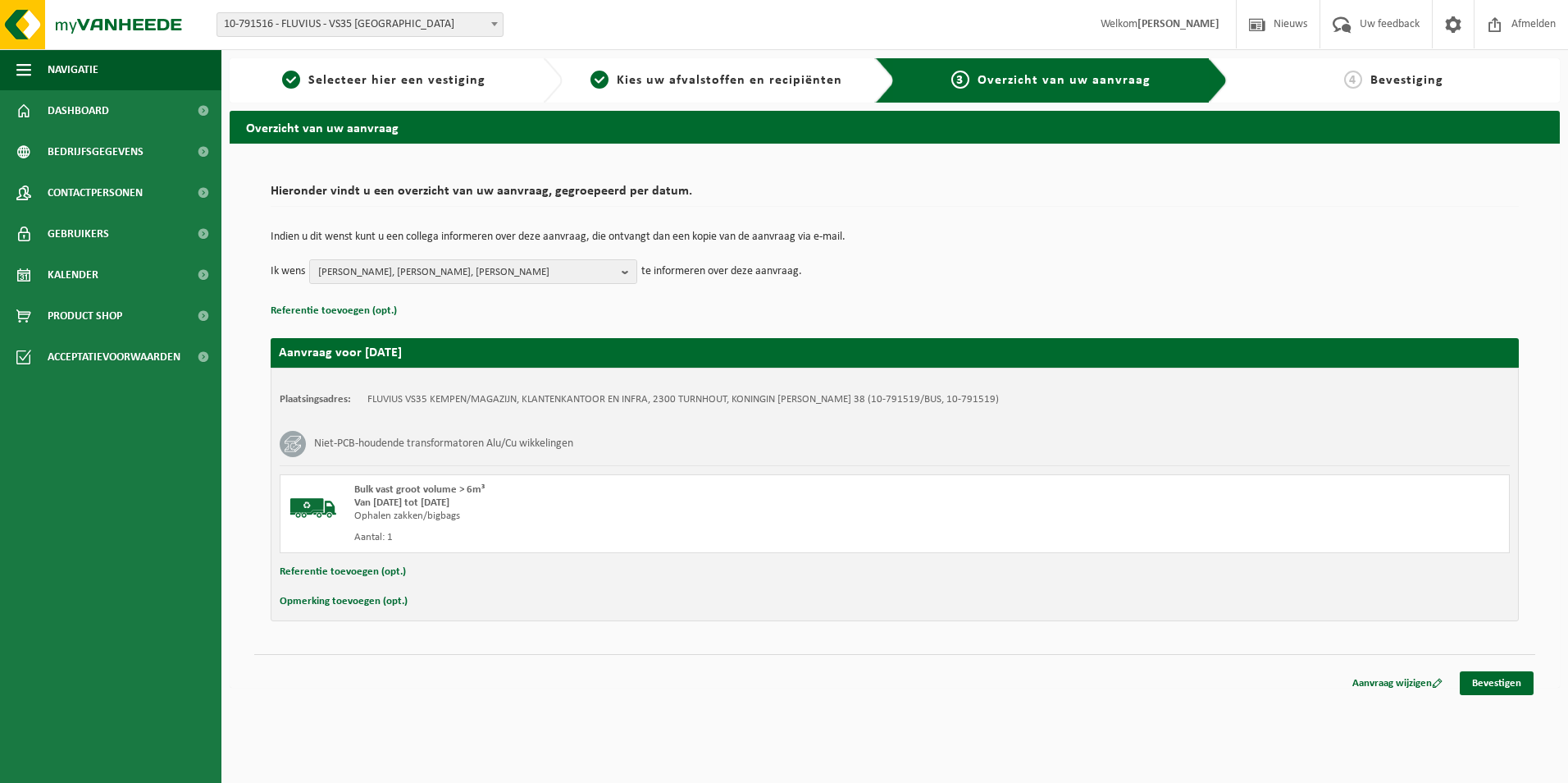
click at [367, 594] on button "Opmerking toevoegen (opt.)" at bounding box center [344, 601] width 128 height 21
click at [380, 605] on input "text" at bounding box center [926, 602] width 1133 height 24
type input "Reeds in Beringen, ID 554516, 250KVA, fabricatienr 98 1 0843, bouwjaar 1998"
click at [1500, 688] on link "Bevestigen" at bounding box center [1497, 686] width 74 height 24
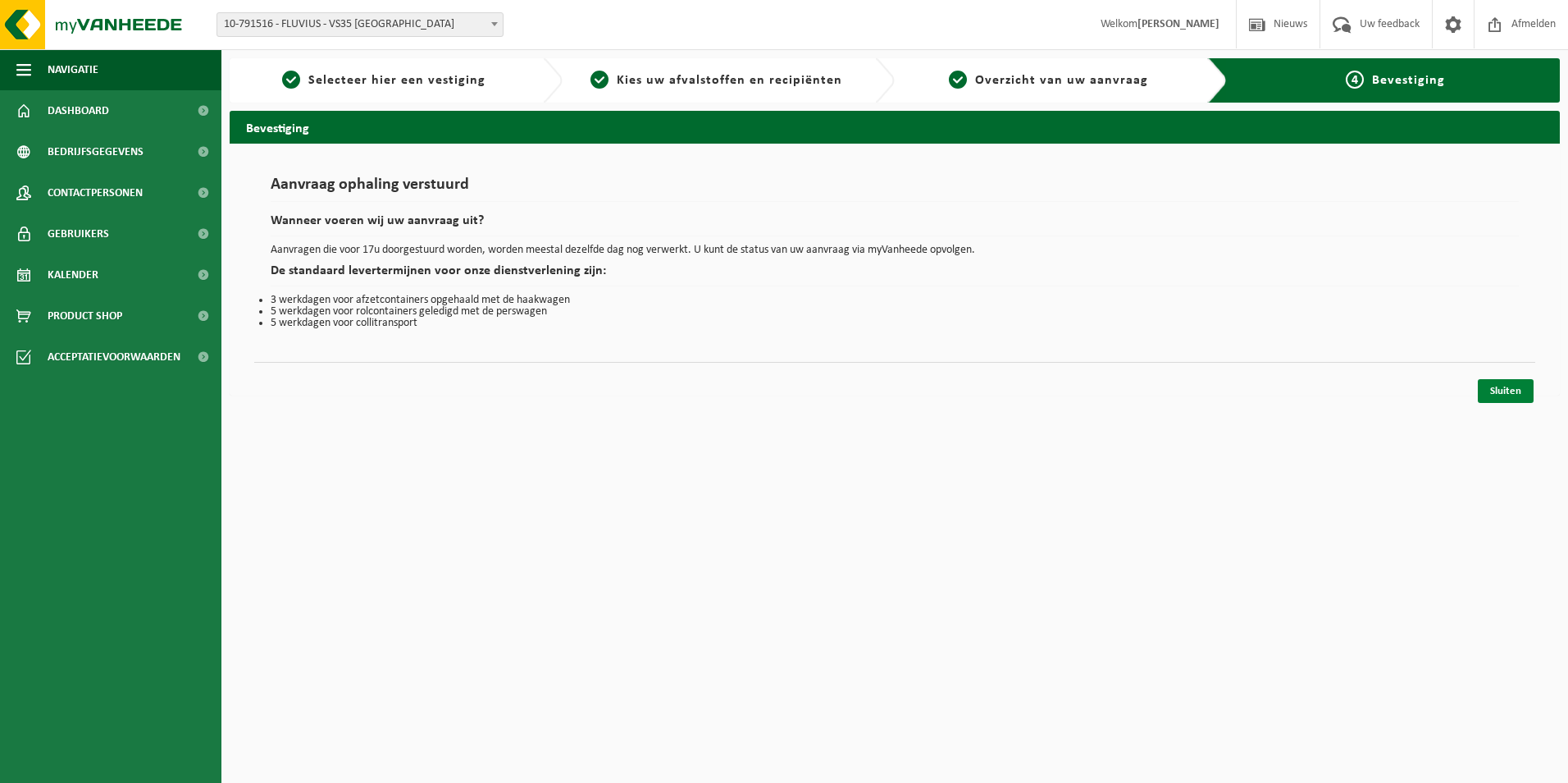
click at [1512, 384] on link "Sluiten" at bounding box center [1506, 391] width 56 height 24
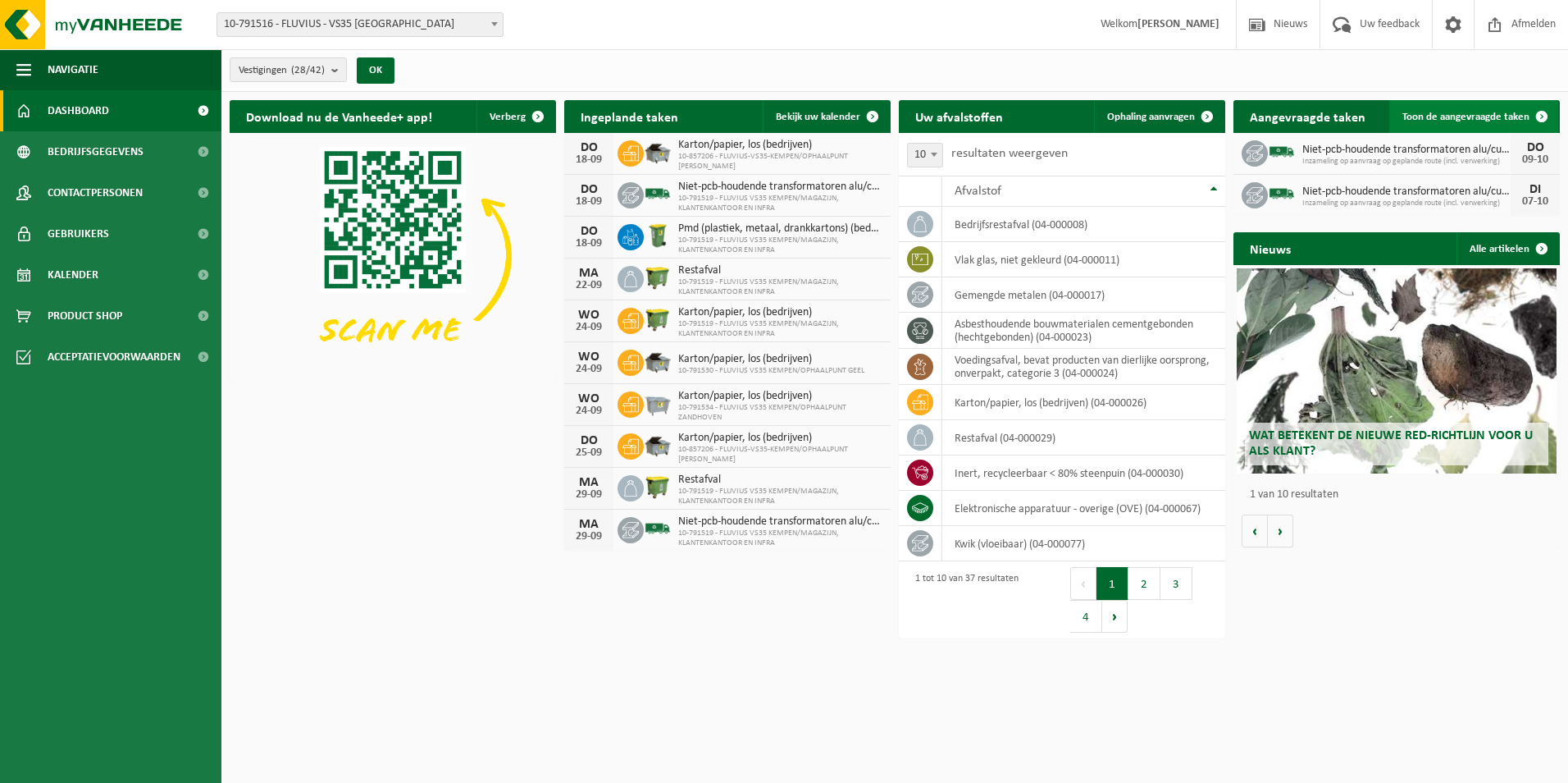
click at [1427, 116] on span "Toon de aangevraagde taken" at bounding box center [1465, 116] width 127 height 11
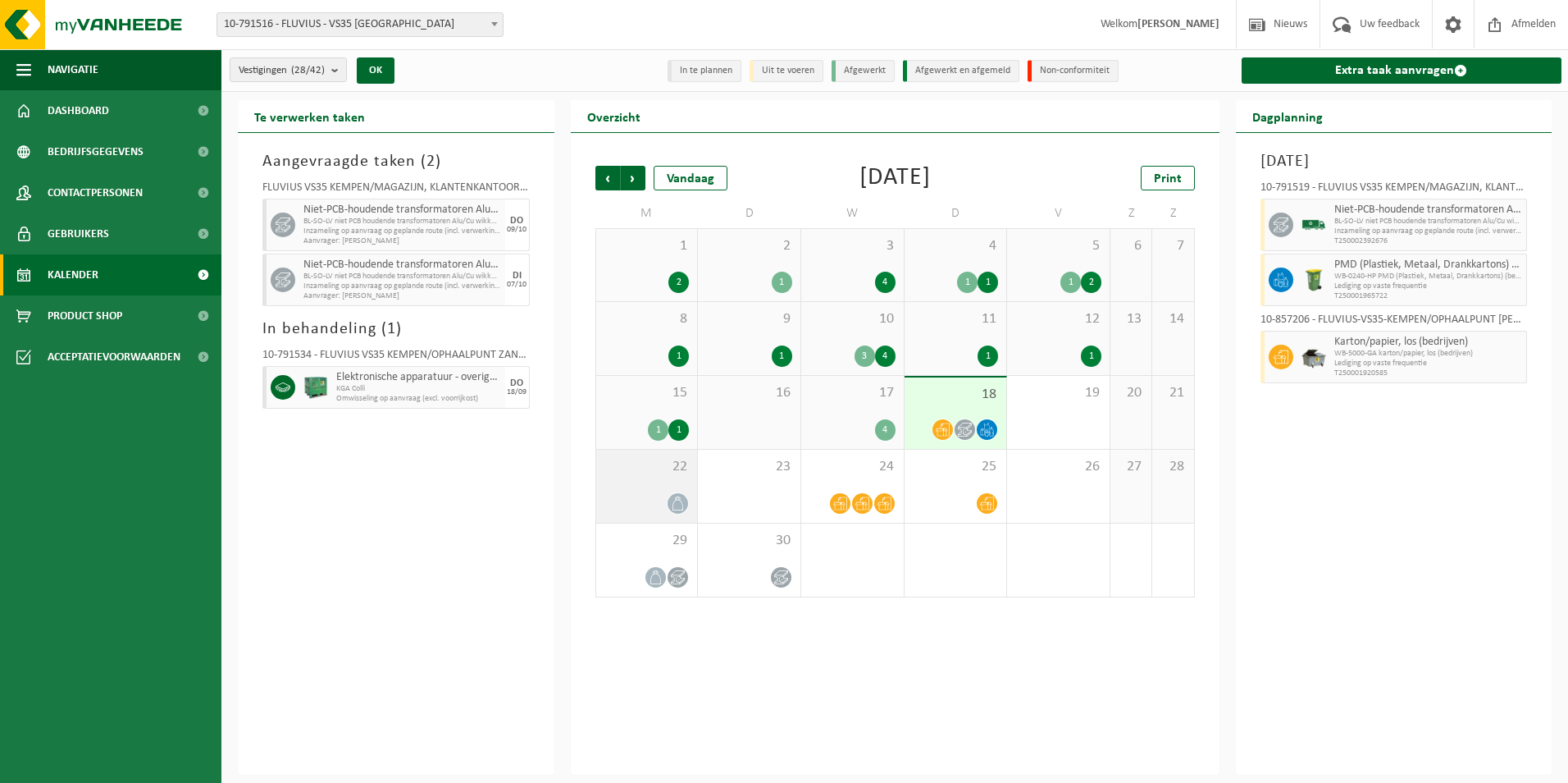
click at [673, 503] on icon at bounding box center [678, 503] width 14 height 14
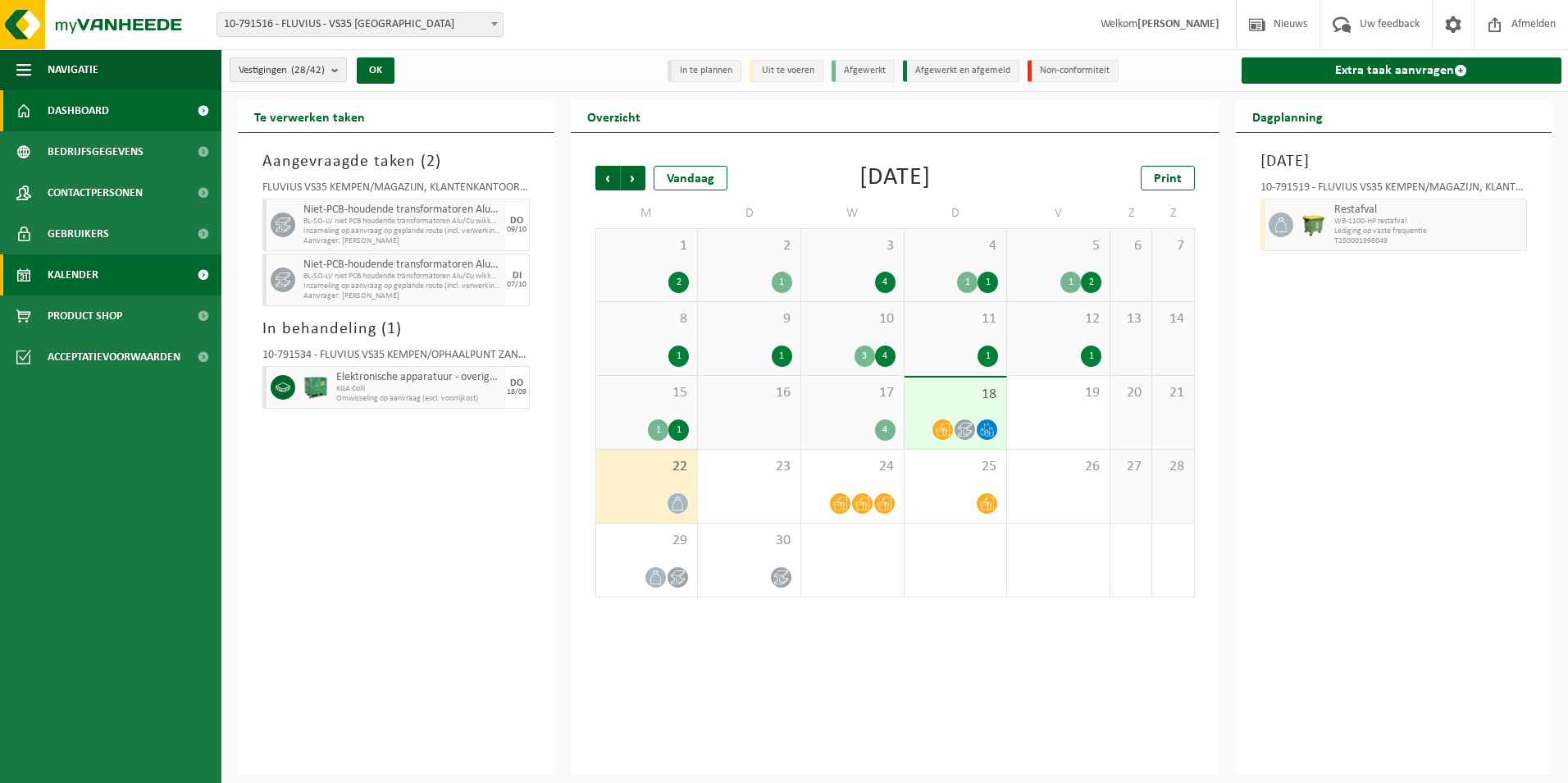
click at [95, 107] on span "Dashboard" at bounding box center [78, 110] width 62 height 41
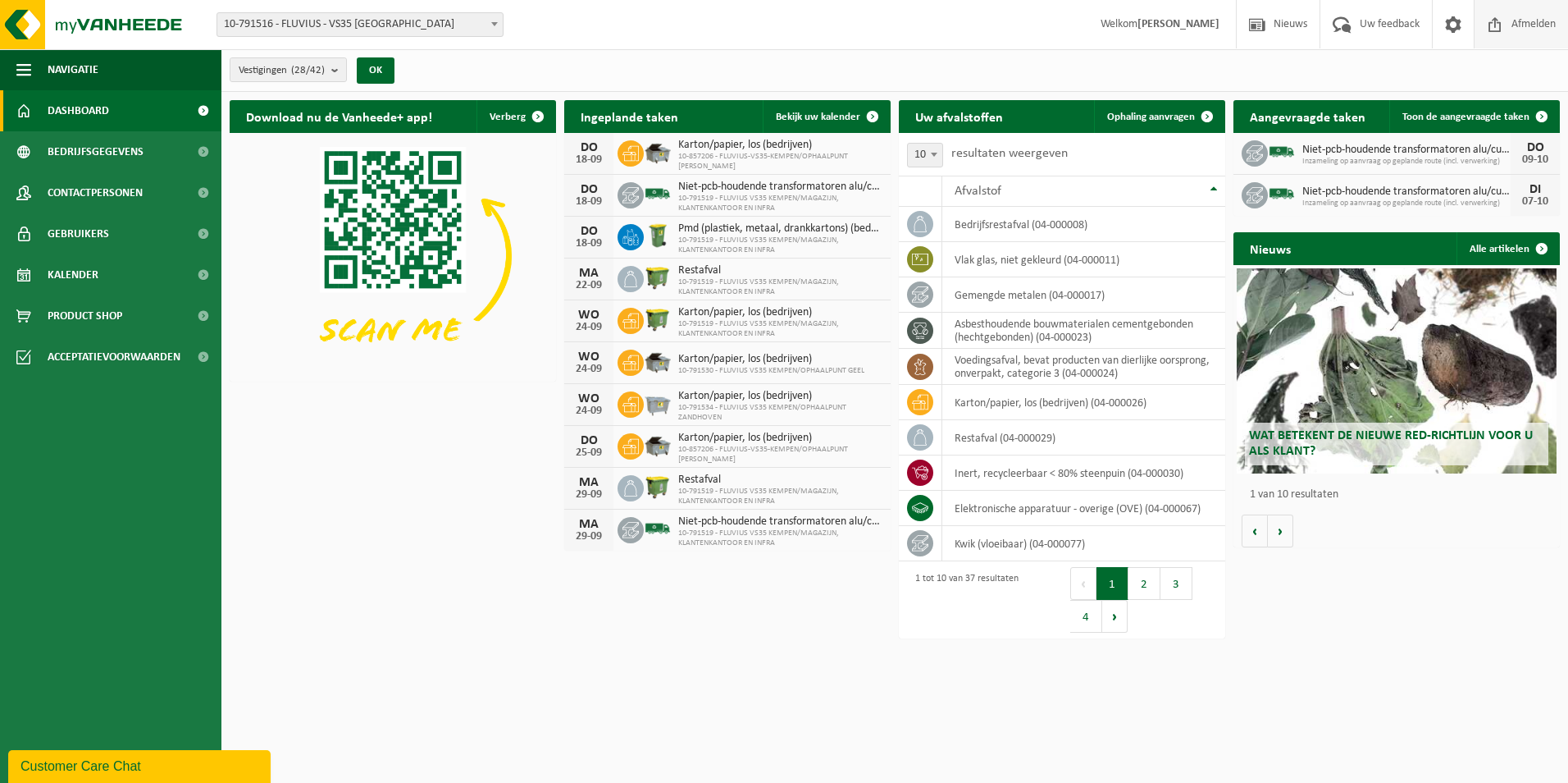
click at [1529, 22] on span "Afmelden" at bounding box center [1534, 24] width 52 height 48
